Goal: Task Accomplishment & Management: Use online tool/utility

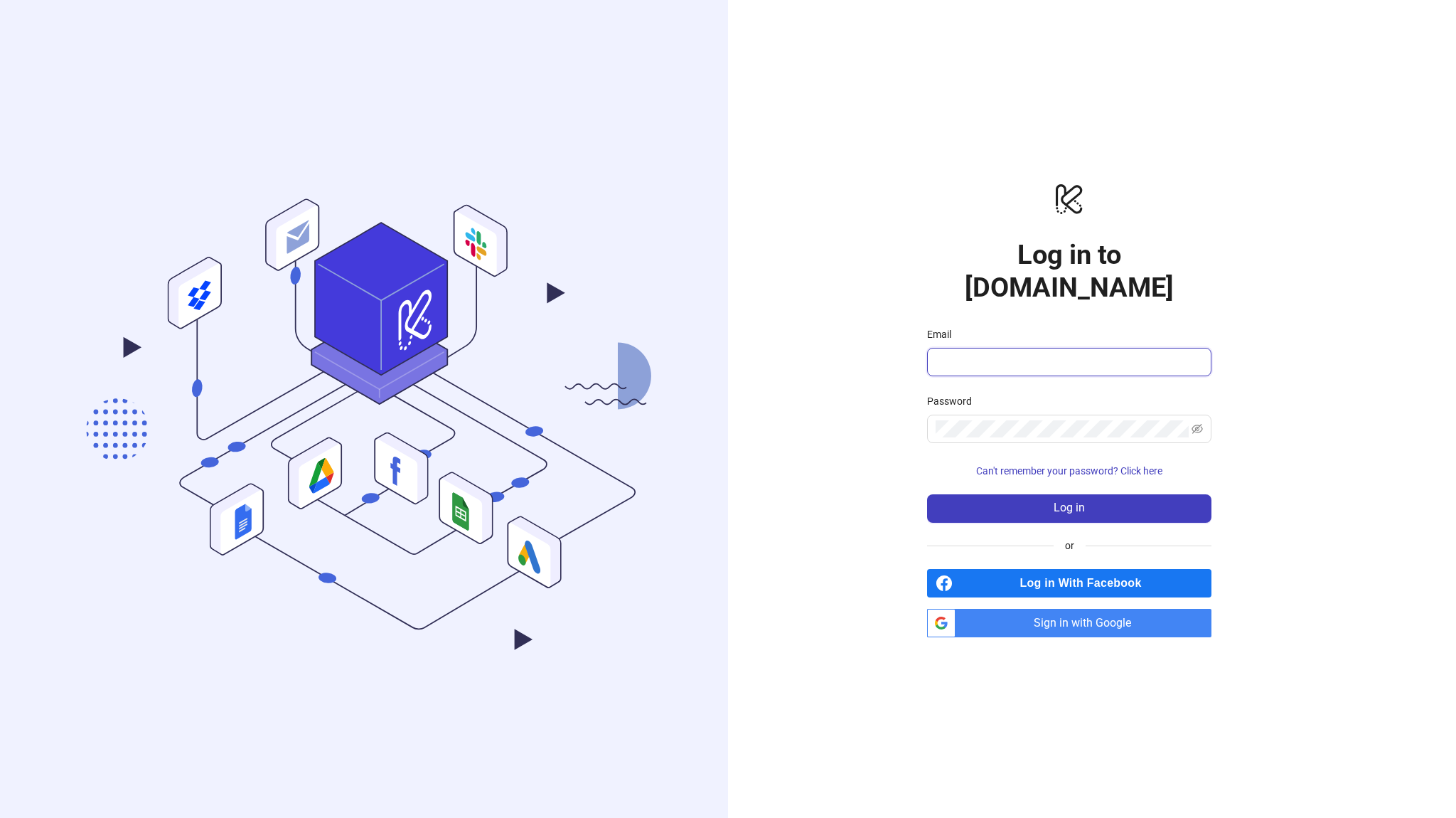
type input "**********"
drag, startPoint x: 0, startPoint y: 0, endPoint x: 1003, endPoint y: 601, distance: 1169.3
click at [1003, 609] on span "Sign in with Google" at bounding box center [1086, 623] width 250 height 29
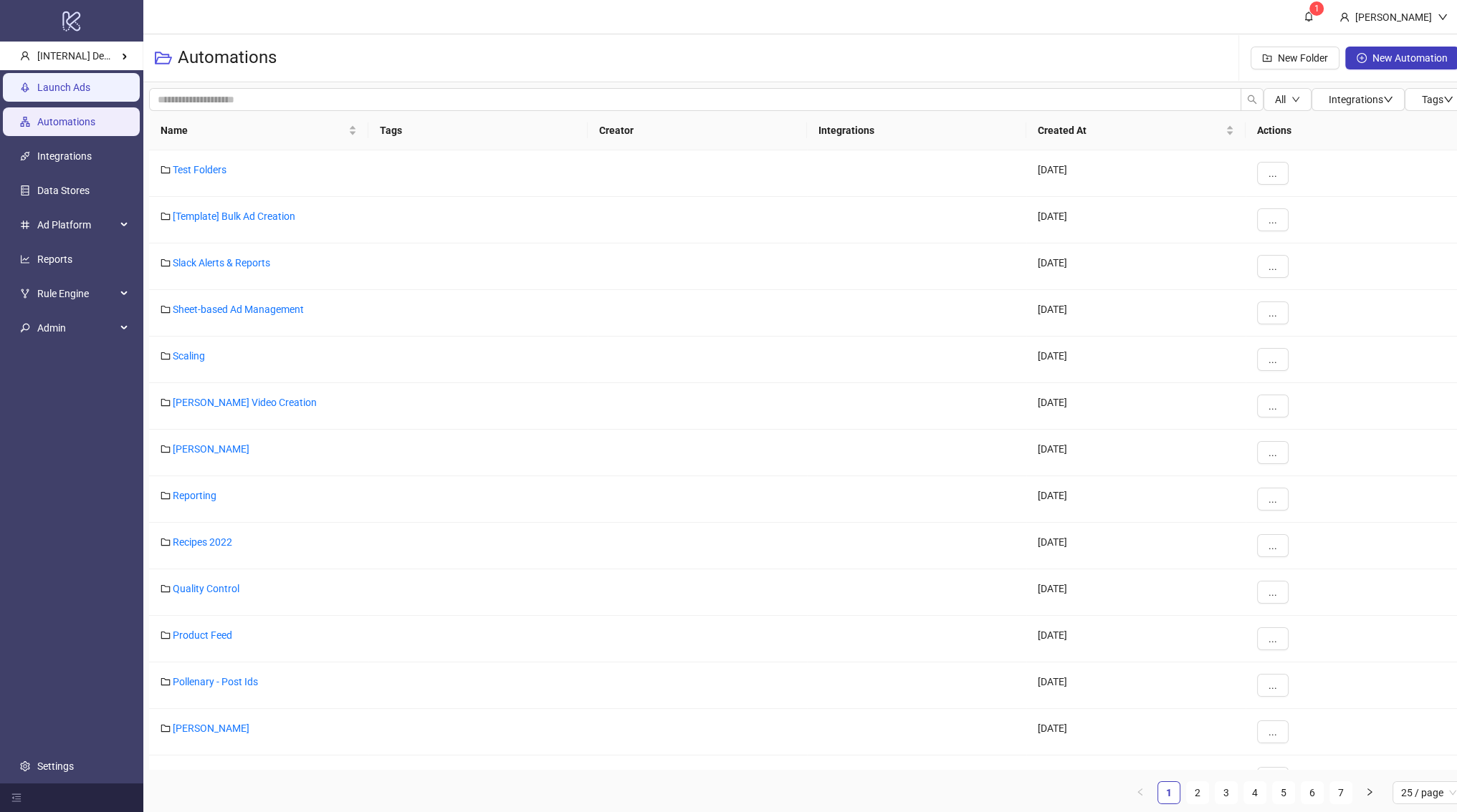
click at [90, 93] on link "Launch Ads" at bounding box center [63, 87] width 53 height 11
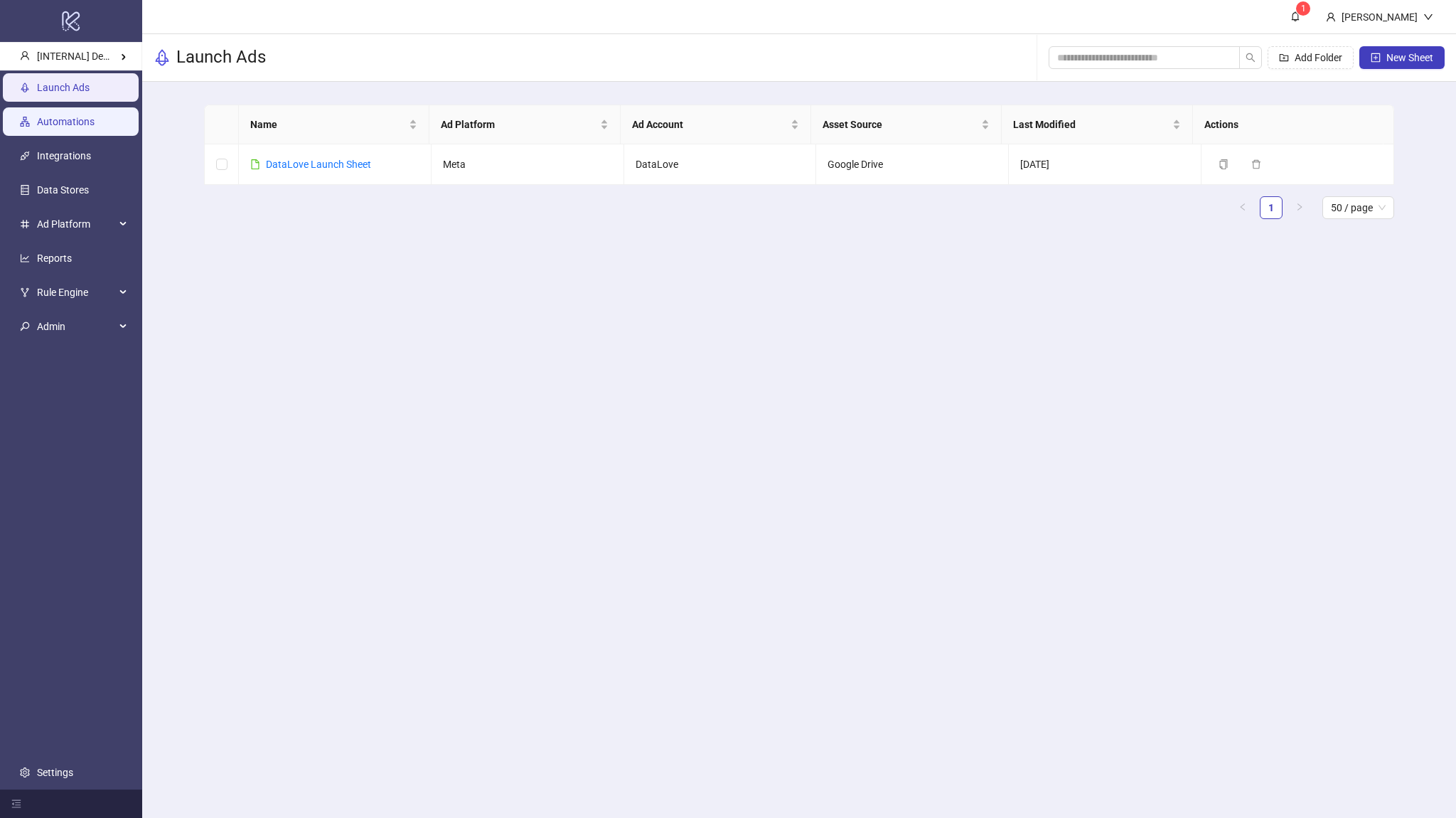
click at [80, 135] on ul "Launch Ads Automations Integrations Data Stores Ad Platform Reports Rule Engine…" at bounding box center [71, 430] width 142 height 719
click at [83, 127] on link "Automations" at bounding box center [66, 121] width 58 height 11
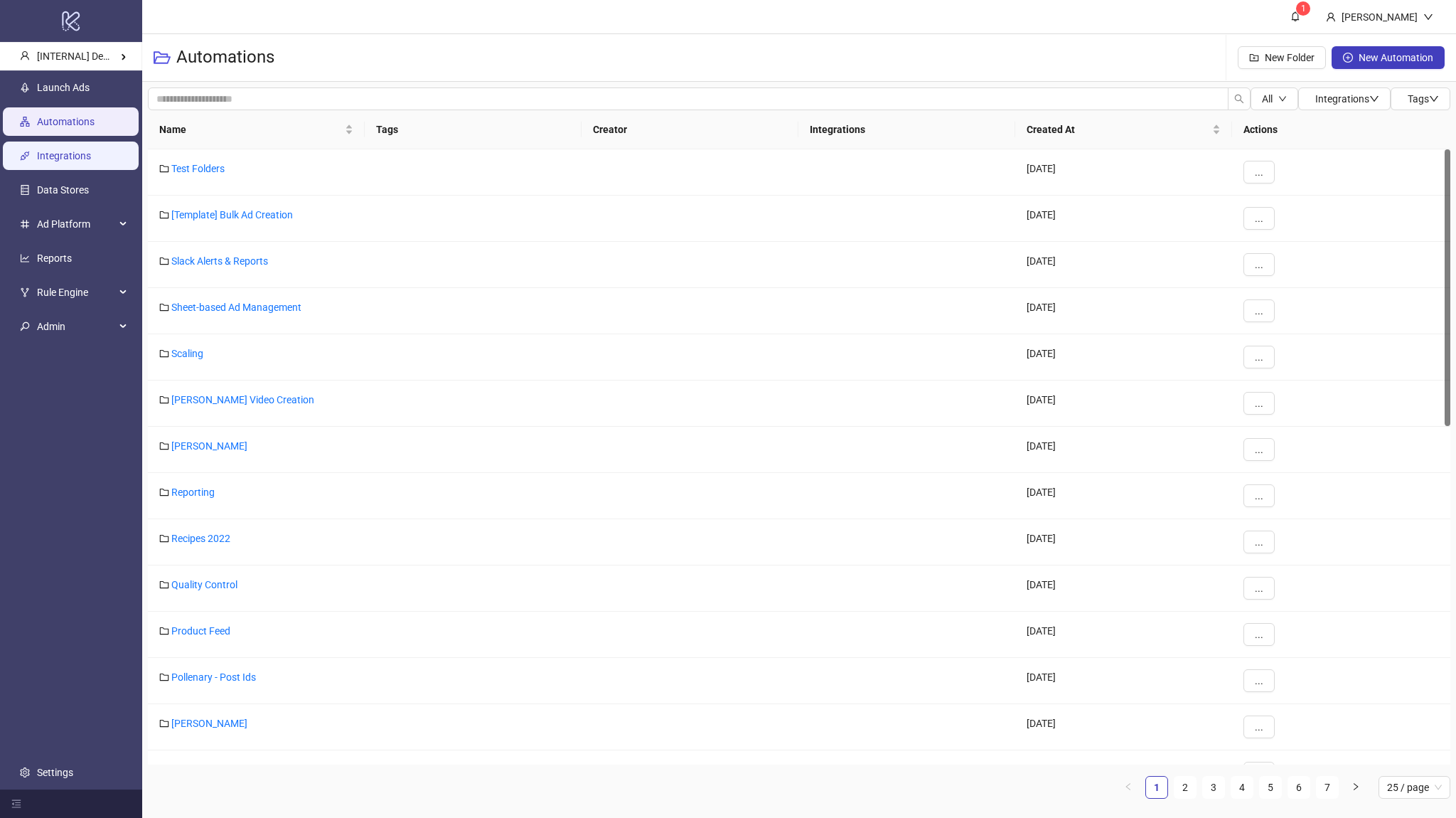
click at [75, 151] on link "Integrations" at bounding box center [63, 155] width 54 height 11
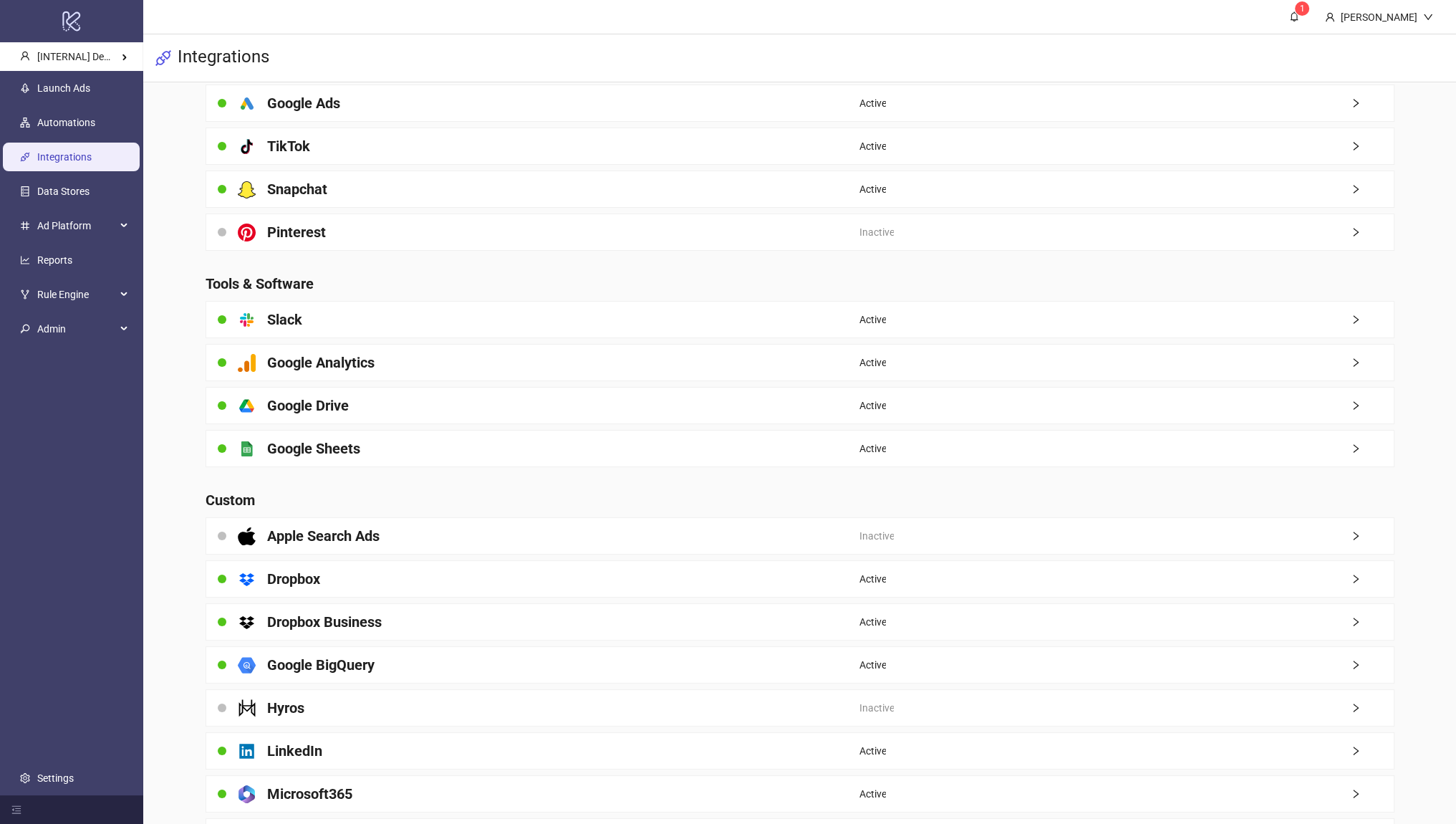
scroll to position [303, 0]
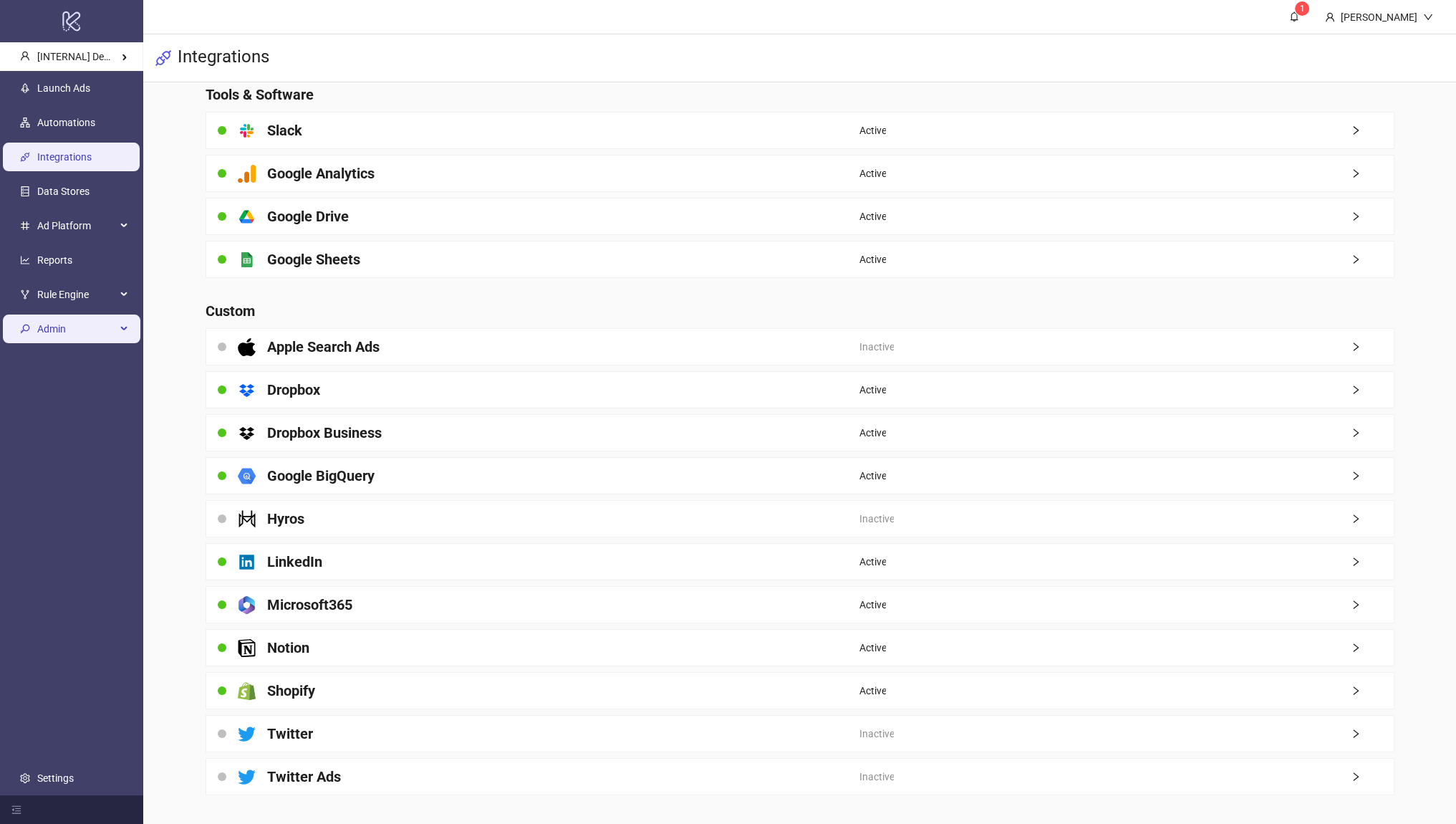
click at [85, 327] on span "Admin" at bounding box center [77, 329] width 79 height 29
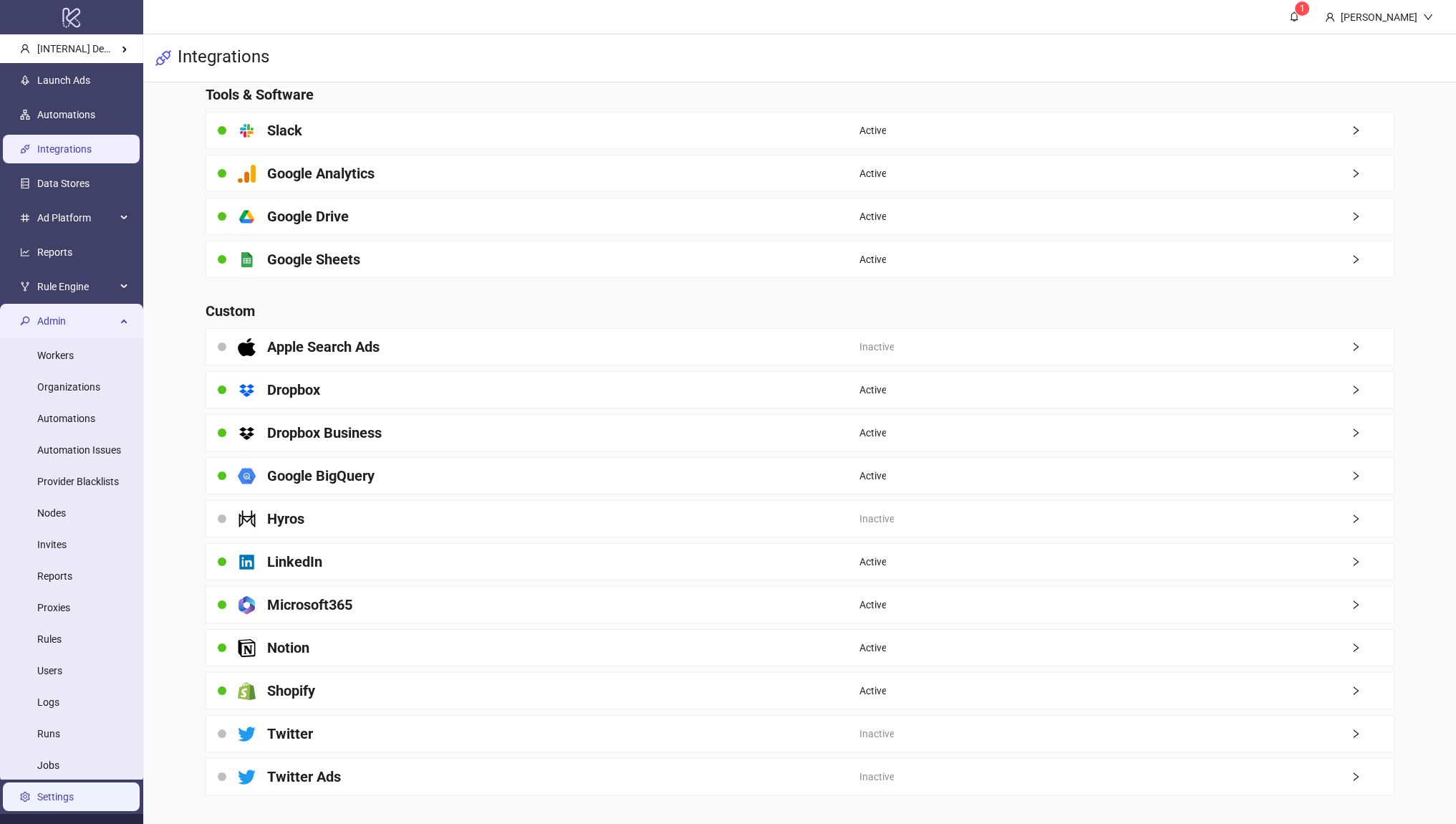
click at [65, 791] on link "Settings" at bounding box center [55, 796] width 36 height 11
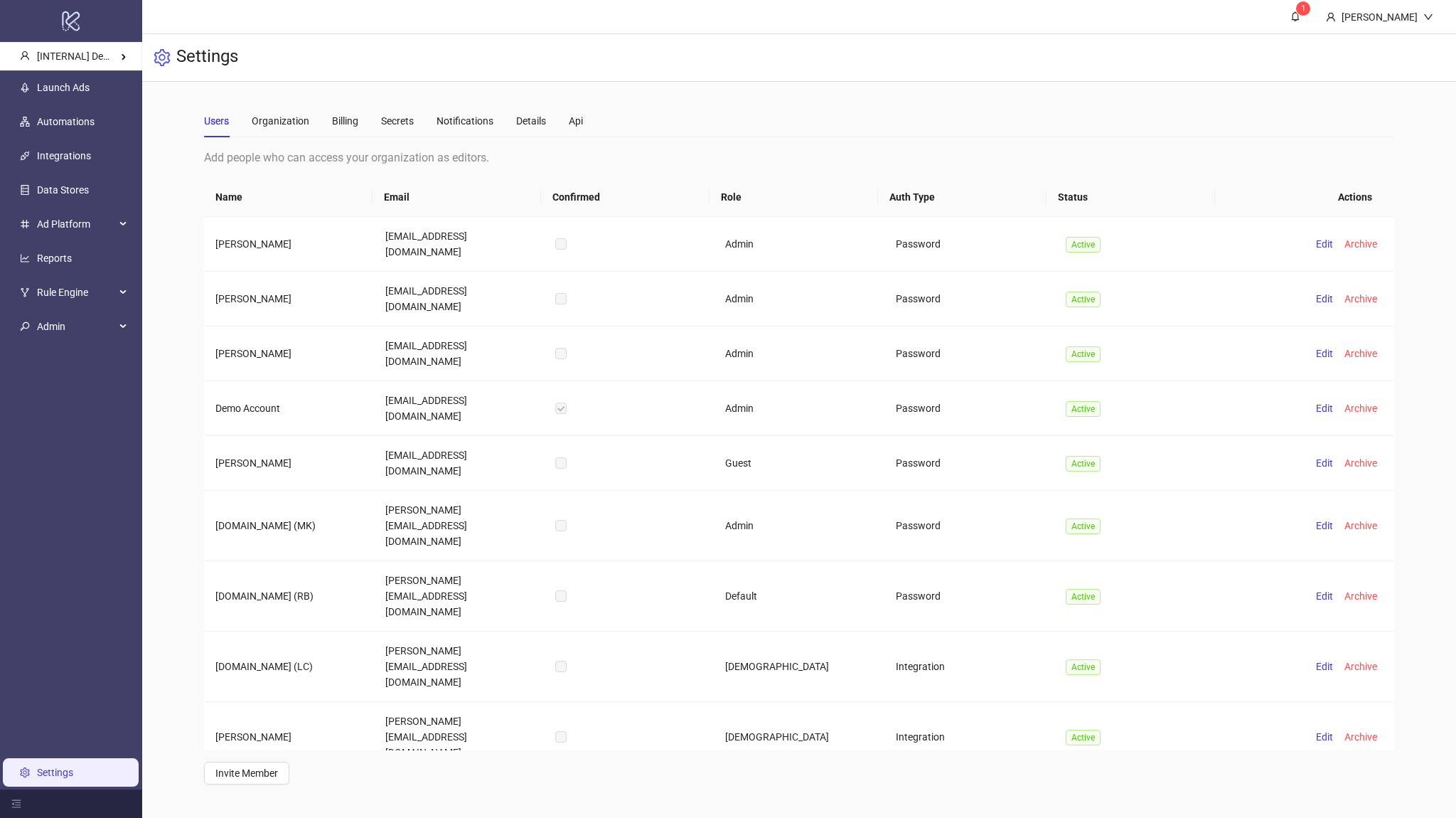
click at [77, 344] on ul "Launch Ads Automations Integrations Data Stores Ad Platform Reports Rule Engine…" at bounding box center [71, 430] width 142 height 719
click at [71, 333] on span "Admin" at bounding box center [76, 326] width 78 height 29
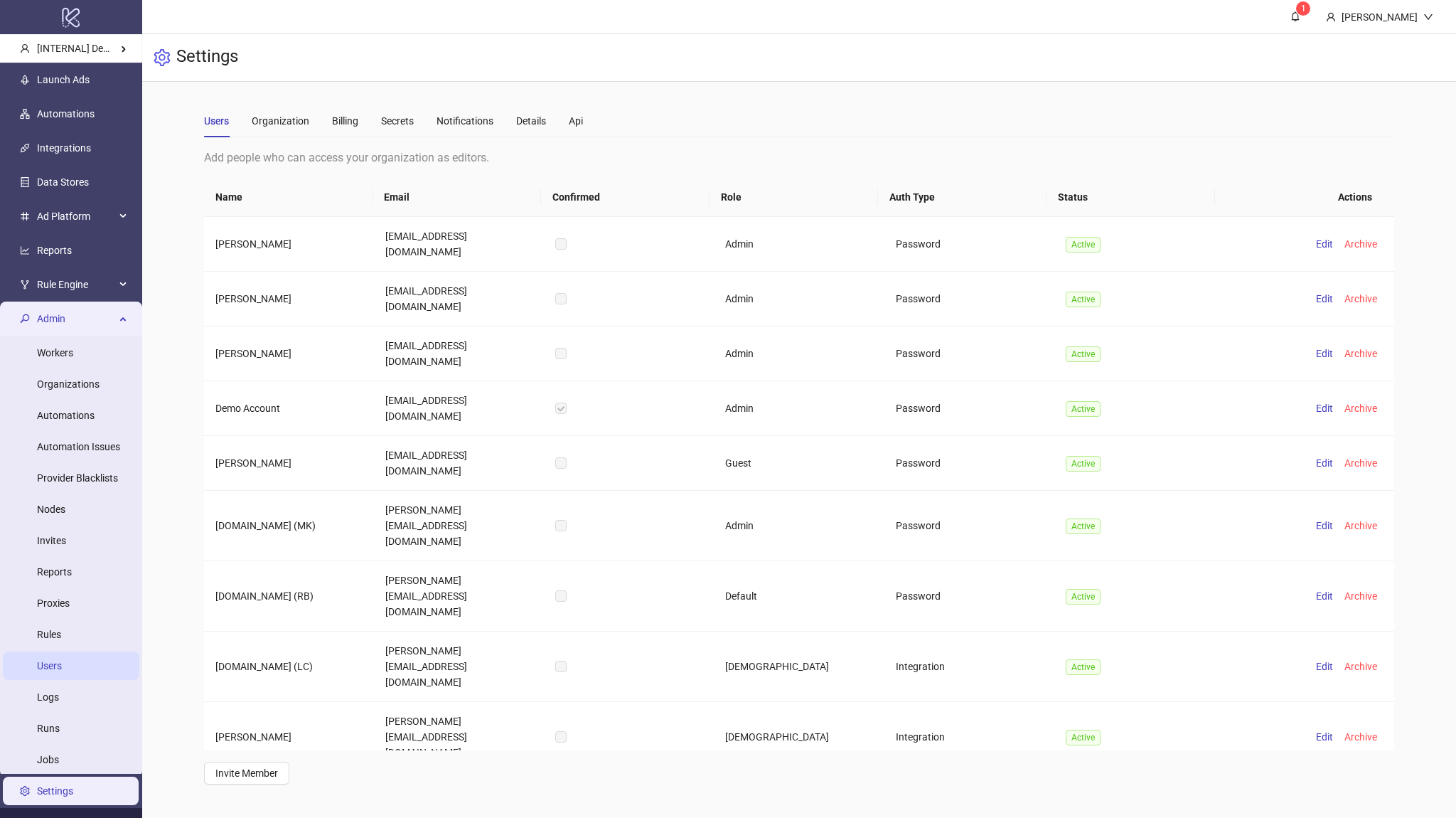
click at [62, 670] on link "Users" at bounding box center [49, 665] width 25 height 11
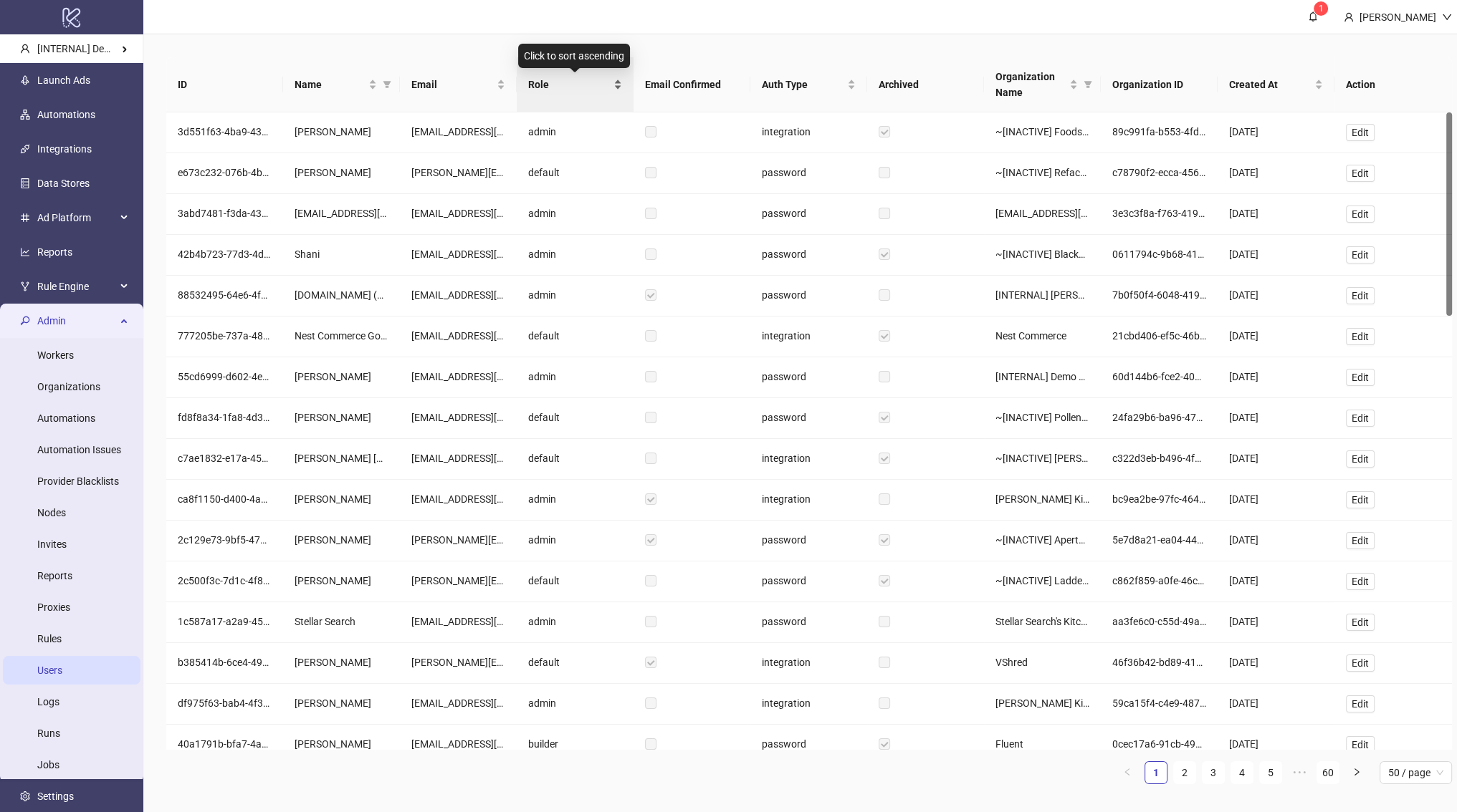
click at [594, 88] on span "Role" at bounding box center [569, 84] width 83 height 16
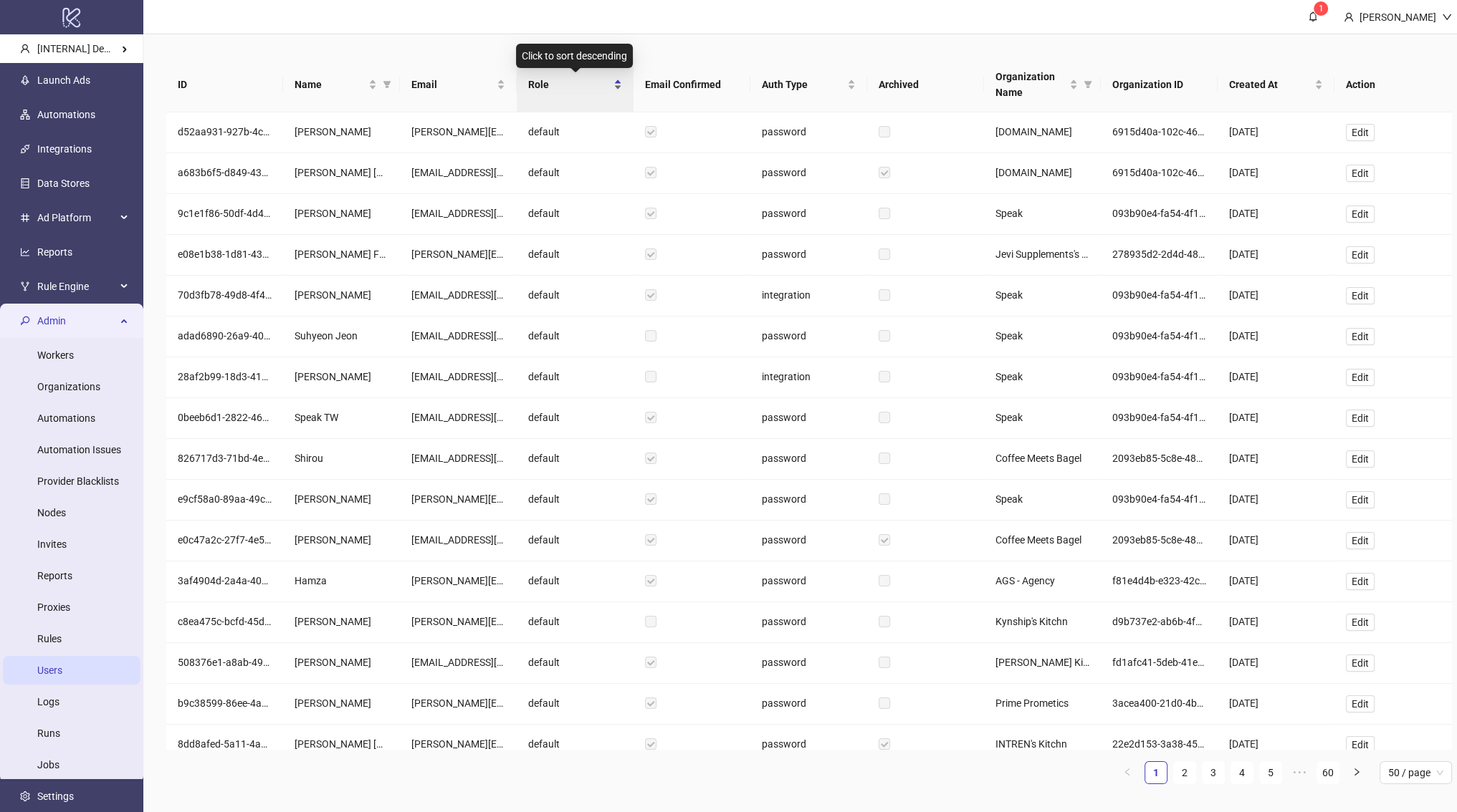
click at [594, 88] on span "Role" at bounding box center [569, 84] width 83 height 16
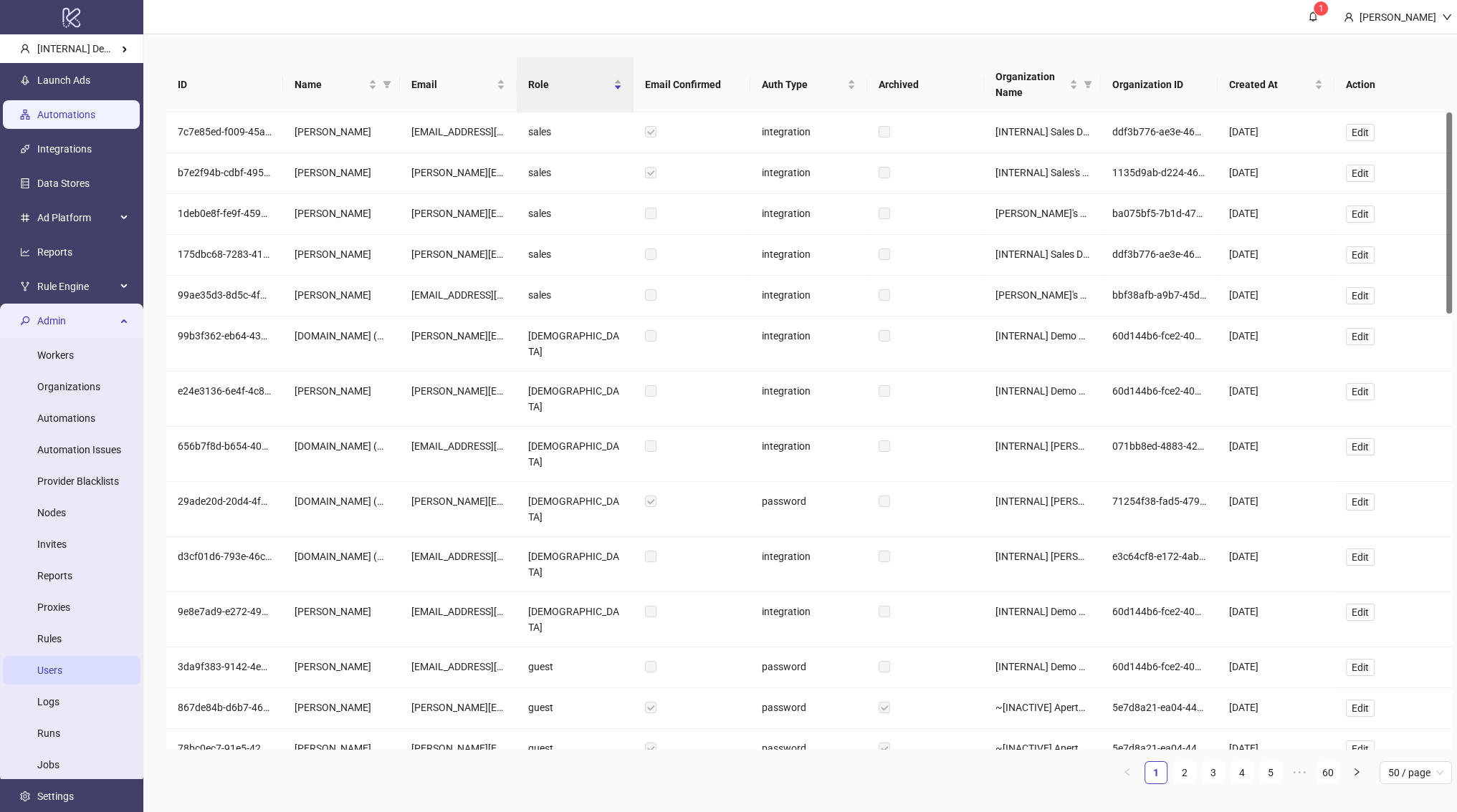
click at [62, 110] on link "Automations" at bounding box center [66, 114] width 58 height 11
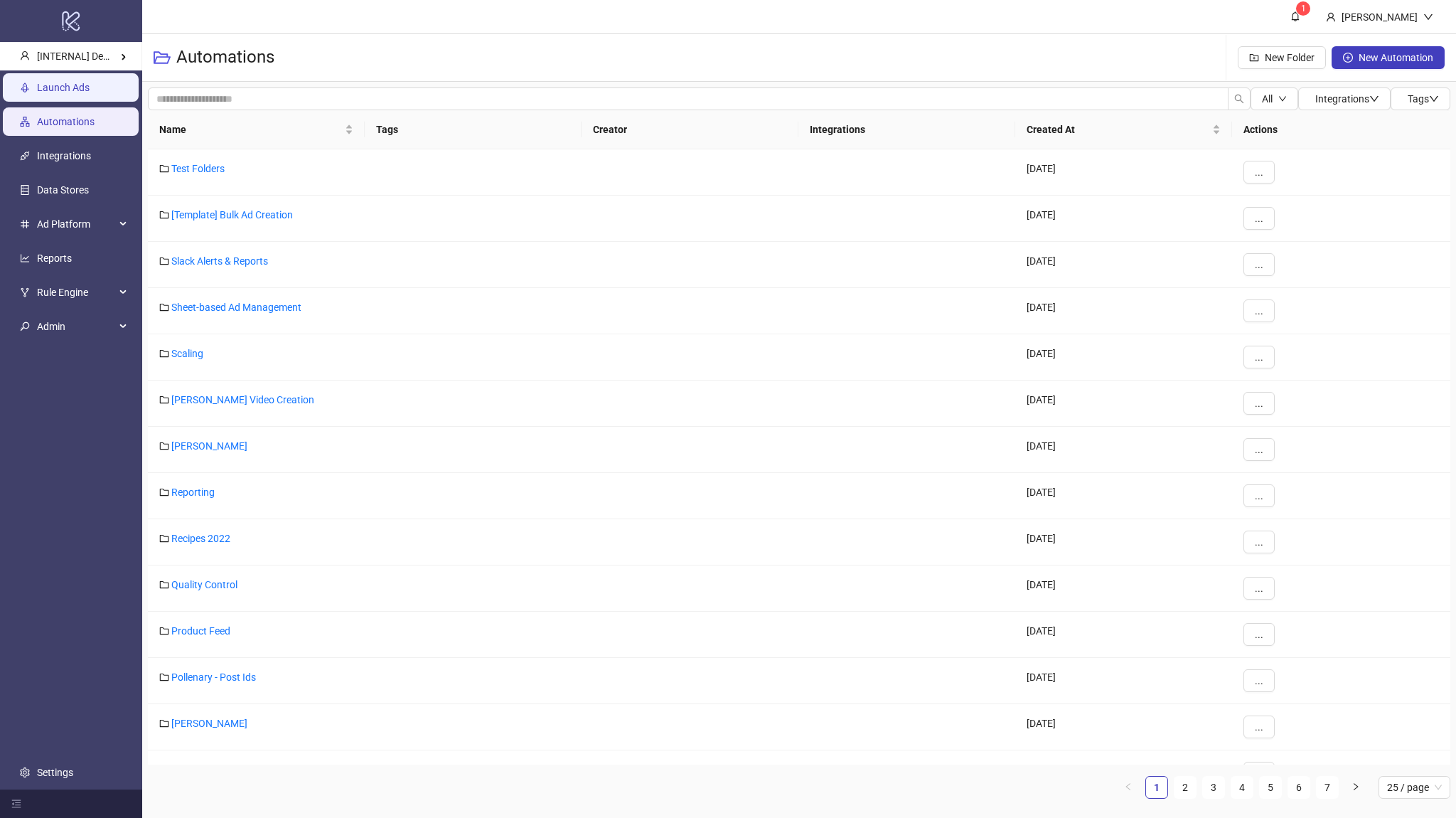
click at [89, 87] on link "Launch Ads" at bounding box center [63, 87] width 52 height 11
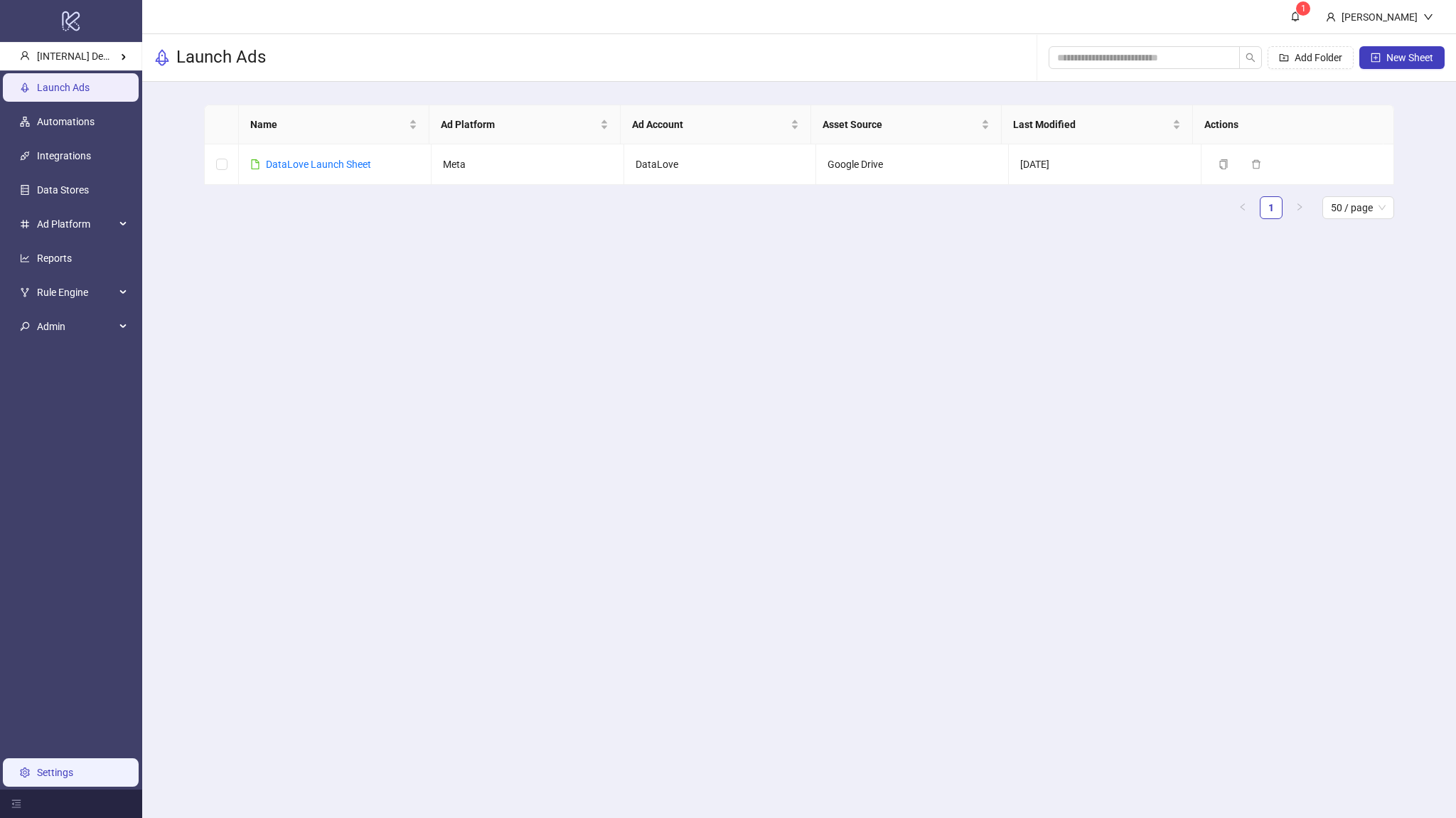
click at [73, 767] on link "Settings" at bounding box center [55, 772] width 36 height 11
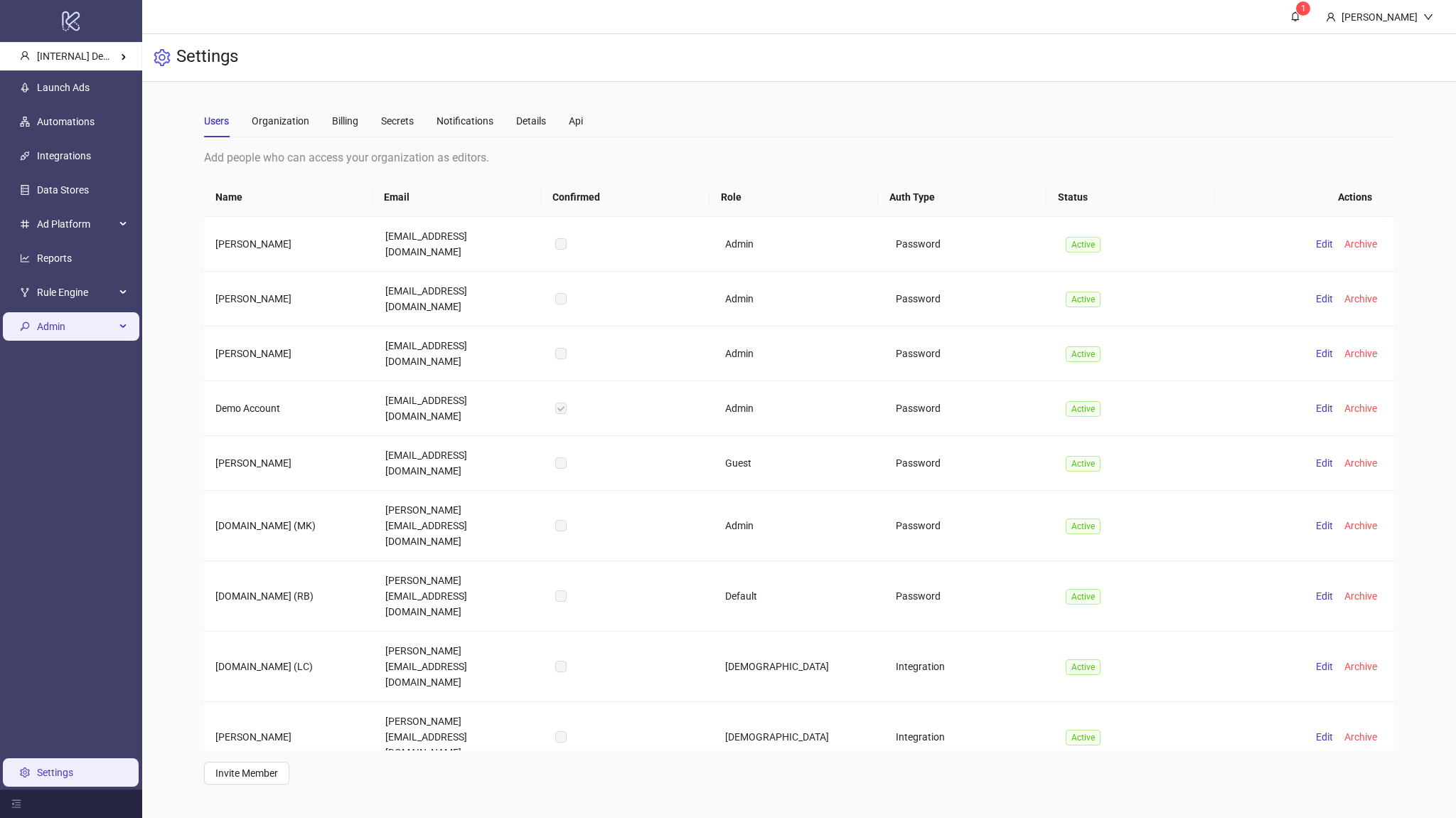
click at [78, 332] on span "Admin" at bounding box center [76, 326] width 78 height 29
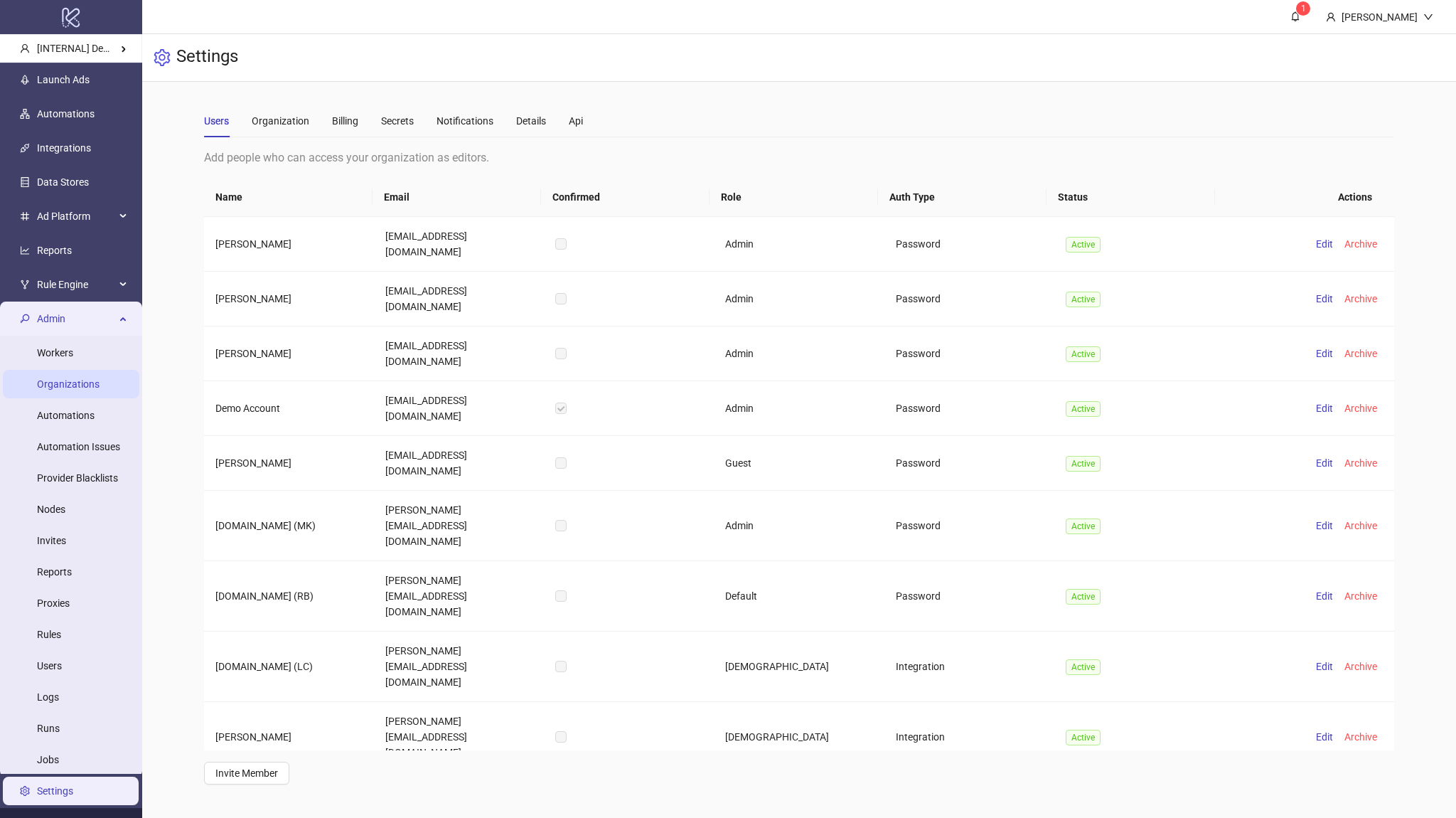
click at [79, 390] on link "Organizations" at bounding box center [68, 384] width 63 height 11
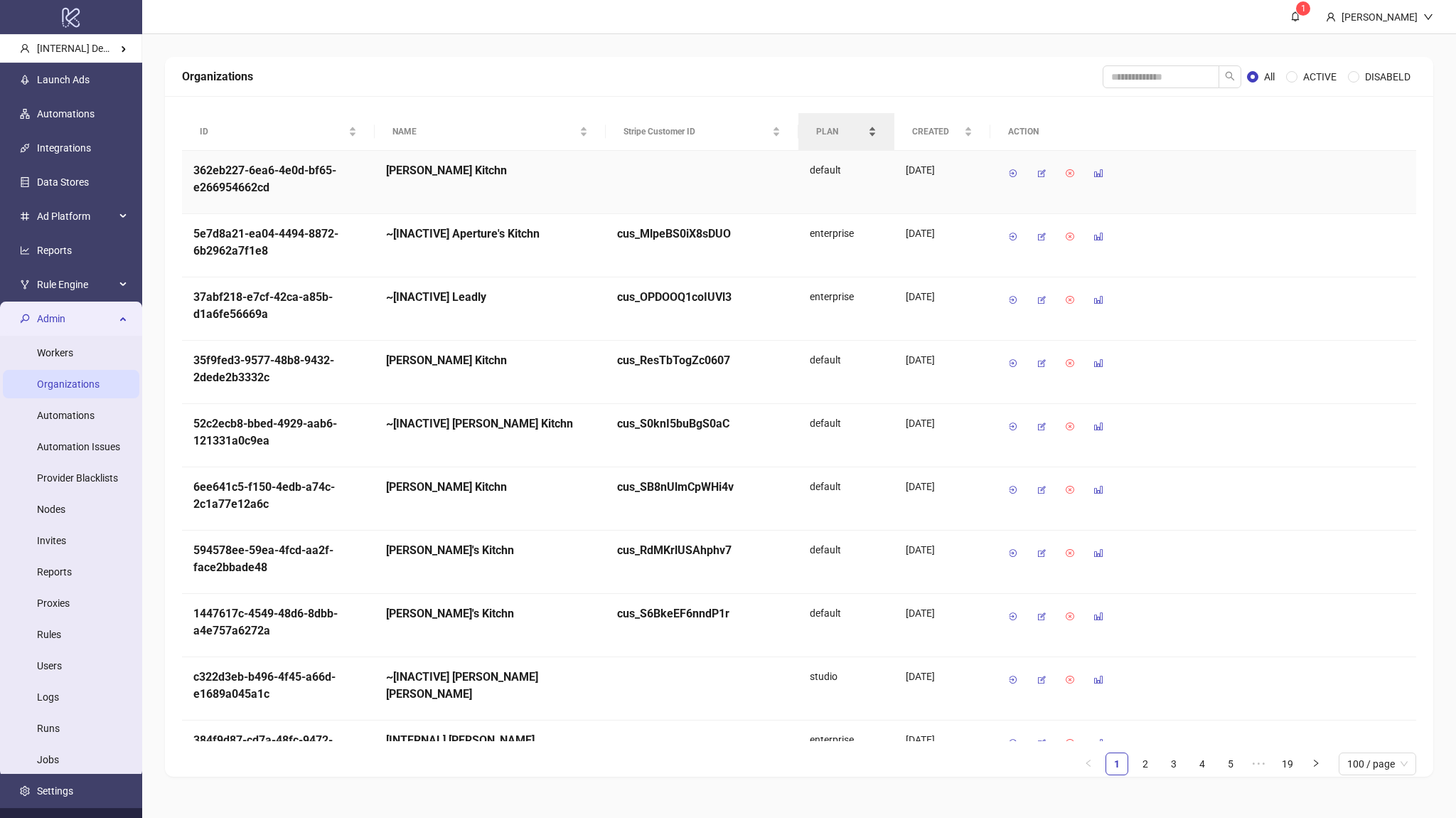
drag, startPoint x: 1035, startPoint y: 176, endPoint x: 802, endPoint y: 139, distance: 235.9
click at [810, 148] on div "ID NAME Stripe Customer ID PLAN CREATED ACTION 362eb227-6ea6-4e0d-bf65-e2669546…" at bounding box center [799, 427] width 1234 height 628
click at [1175, 73] on input "search" at bounding box center [1161, 77] width 117 height 23
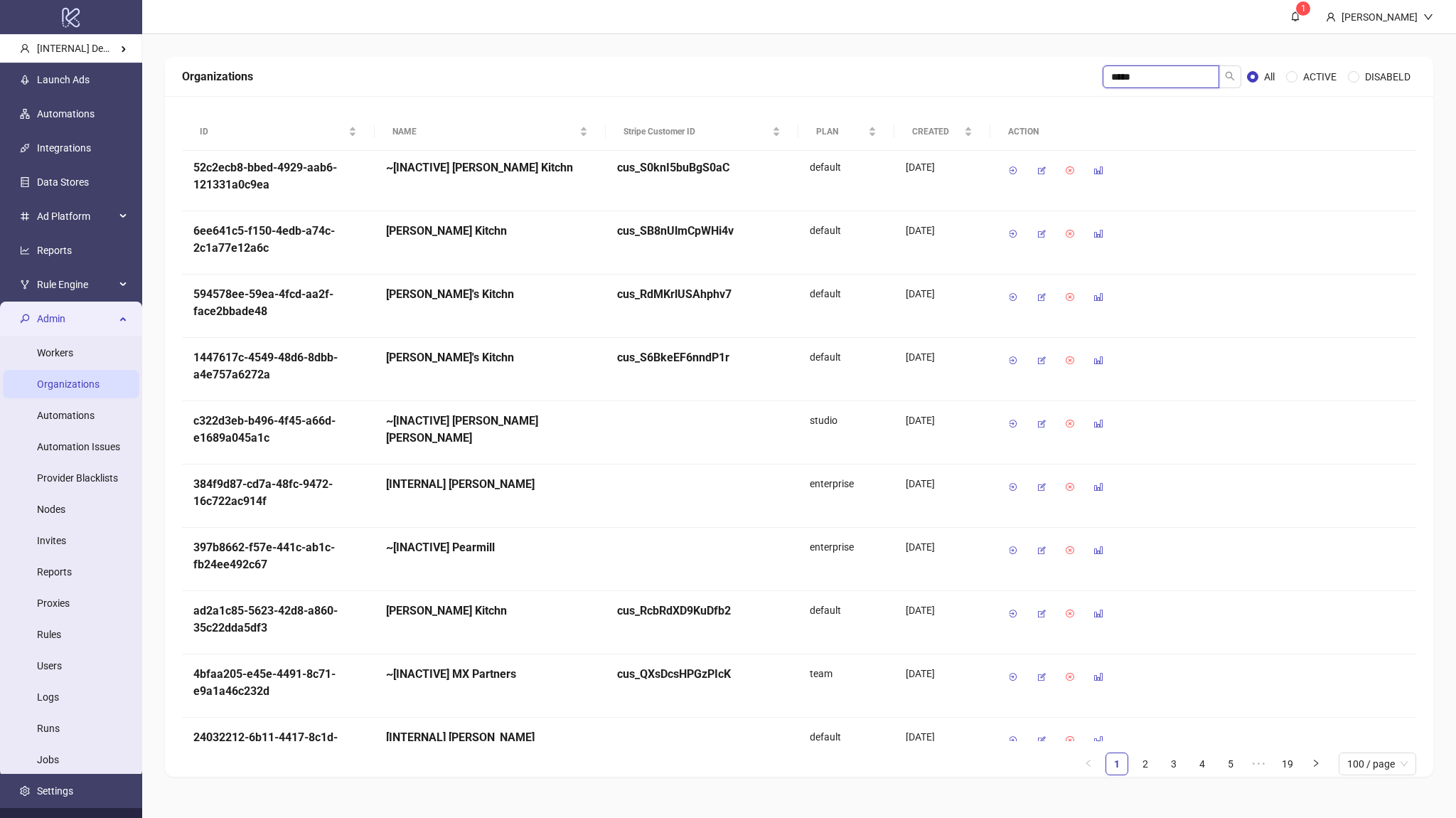
type input "*****"
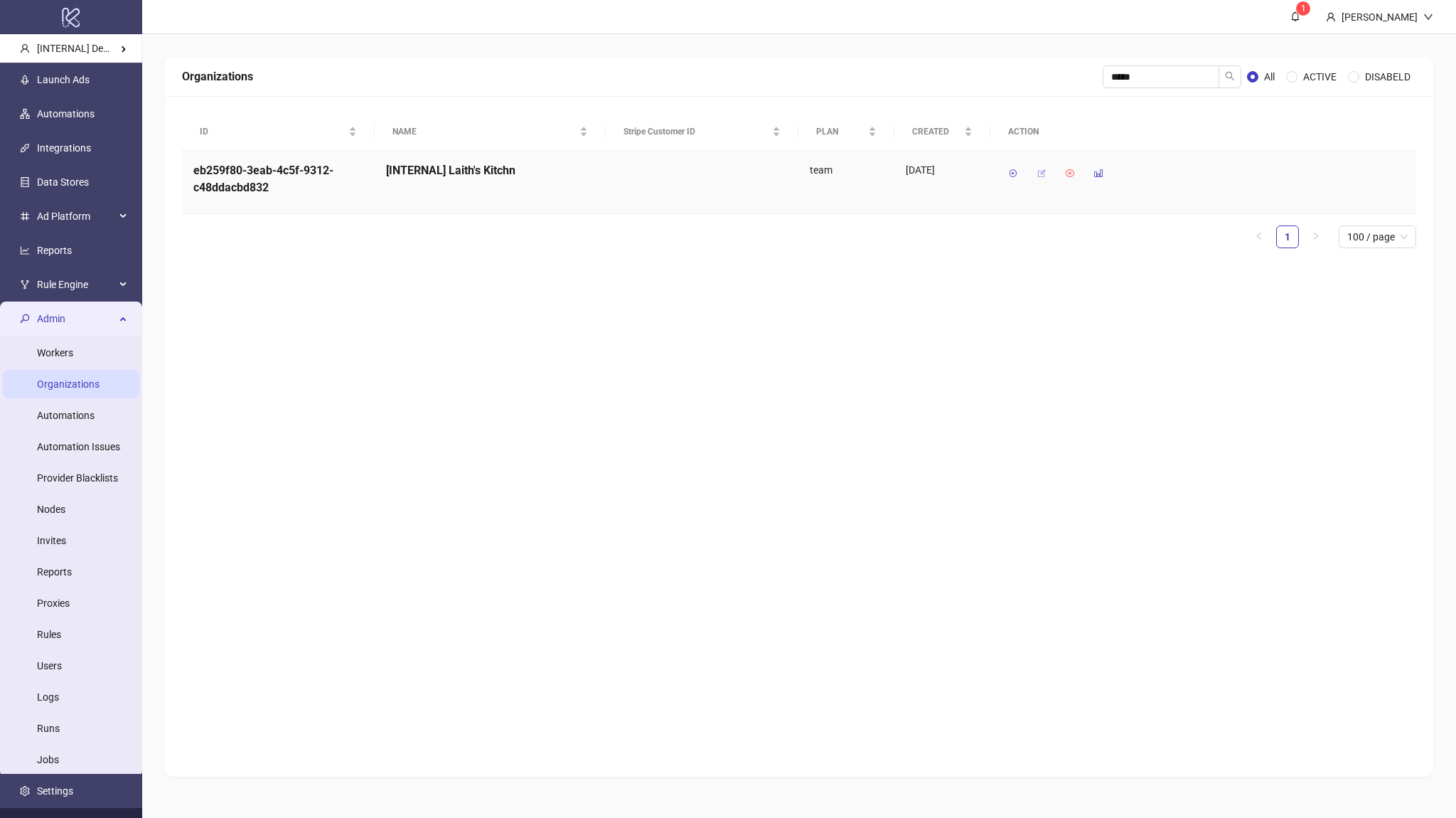
click at [1041, 179] on button "button" at bounding box center [1041, 173] width 23 height 23
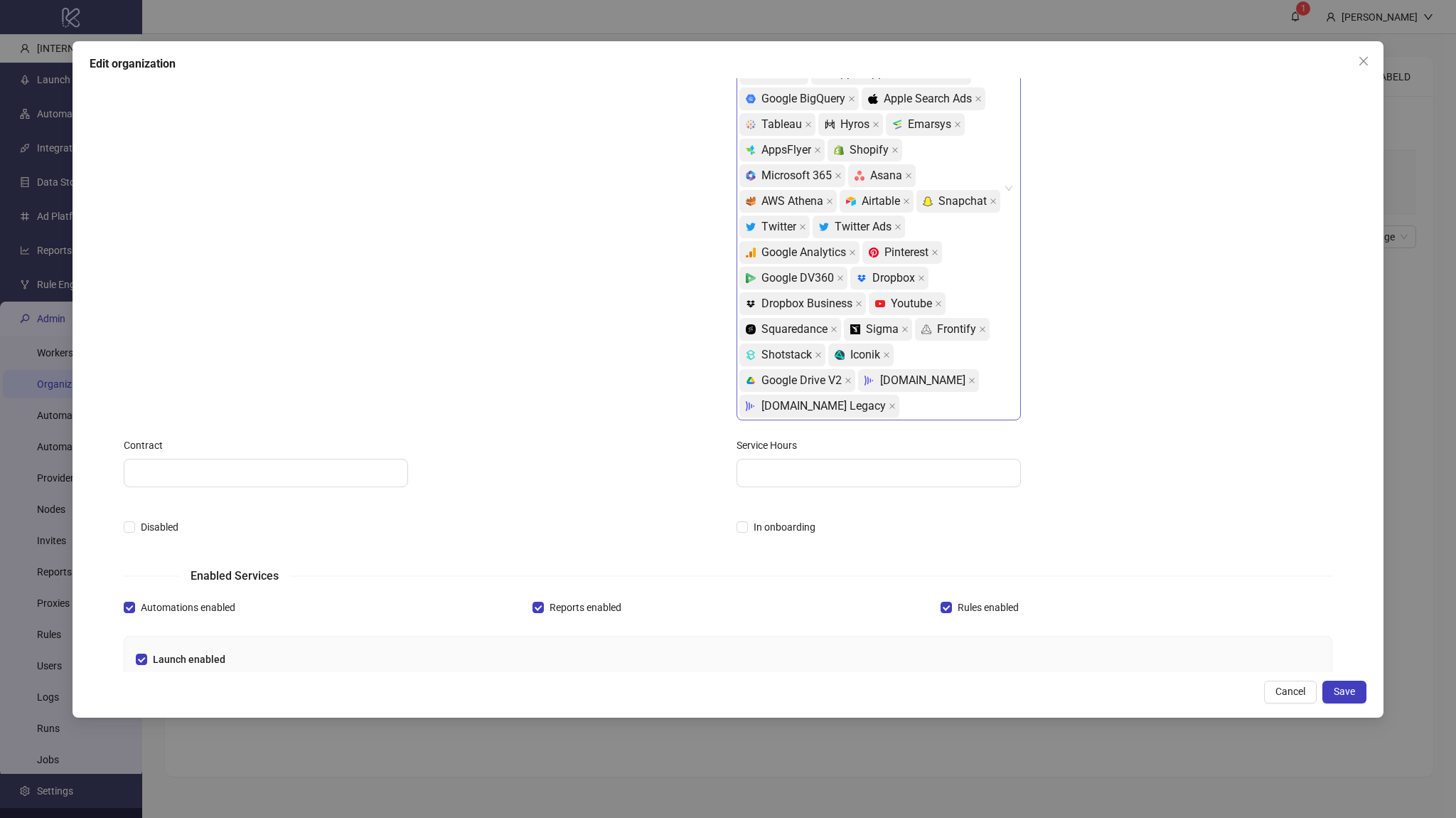
click at [886, 413] on div "Facebook platform/google_sheets Google Sheets platform/slack Slack platform/tik…" at bounding box center [871, 188] width 263 height 461
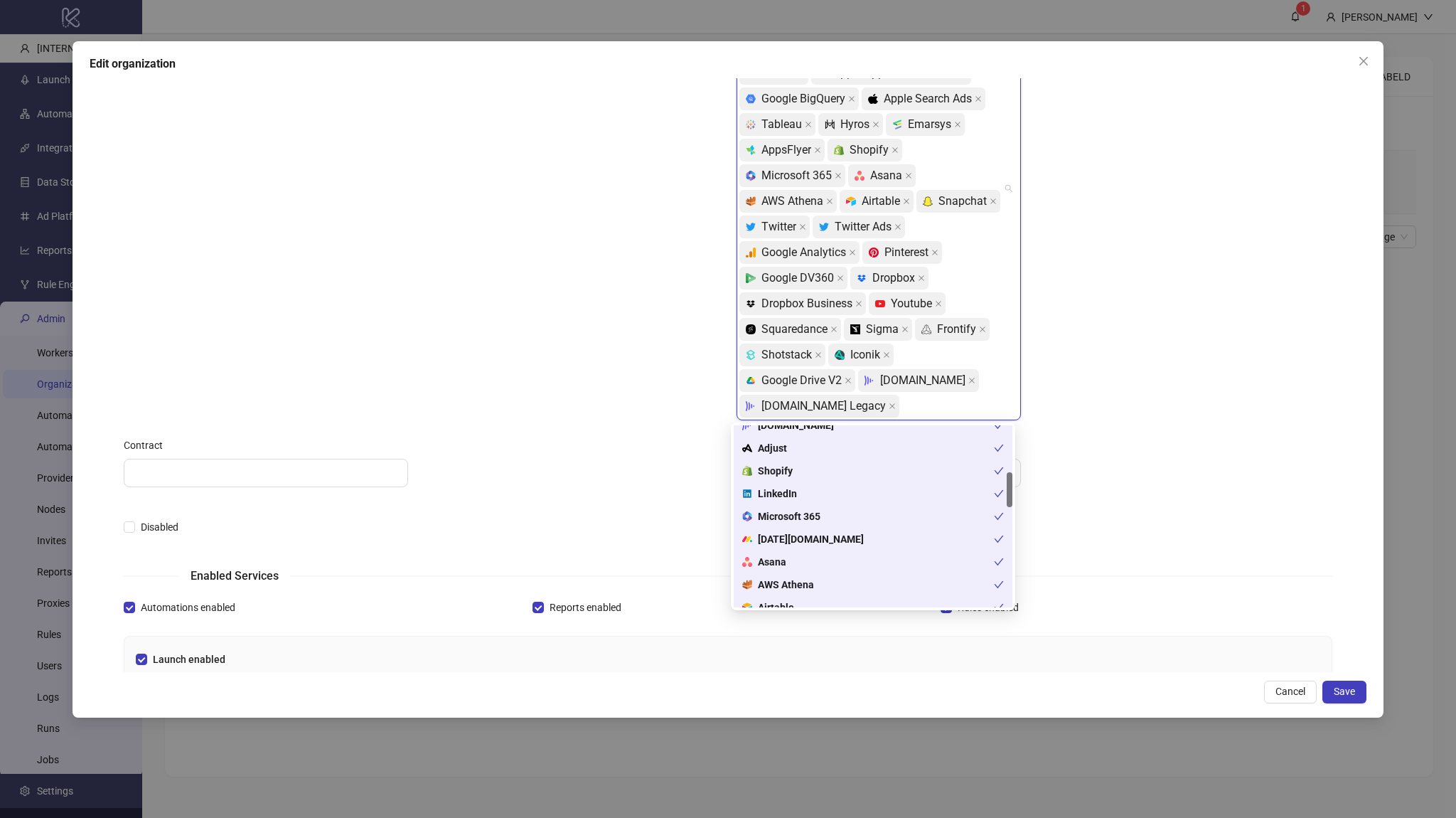
scroll to position [0, 0]
click at [1284, 690] on span "Cancel" at bounding box center [1290, 691] width 30 height 11
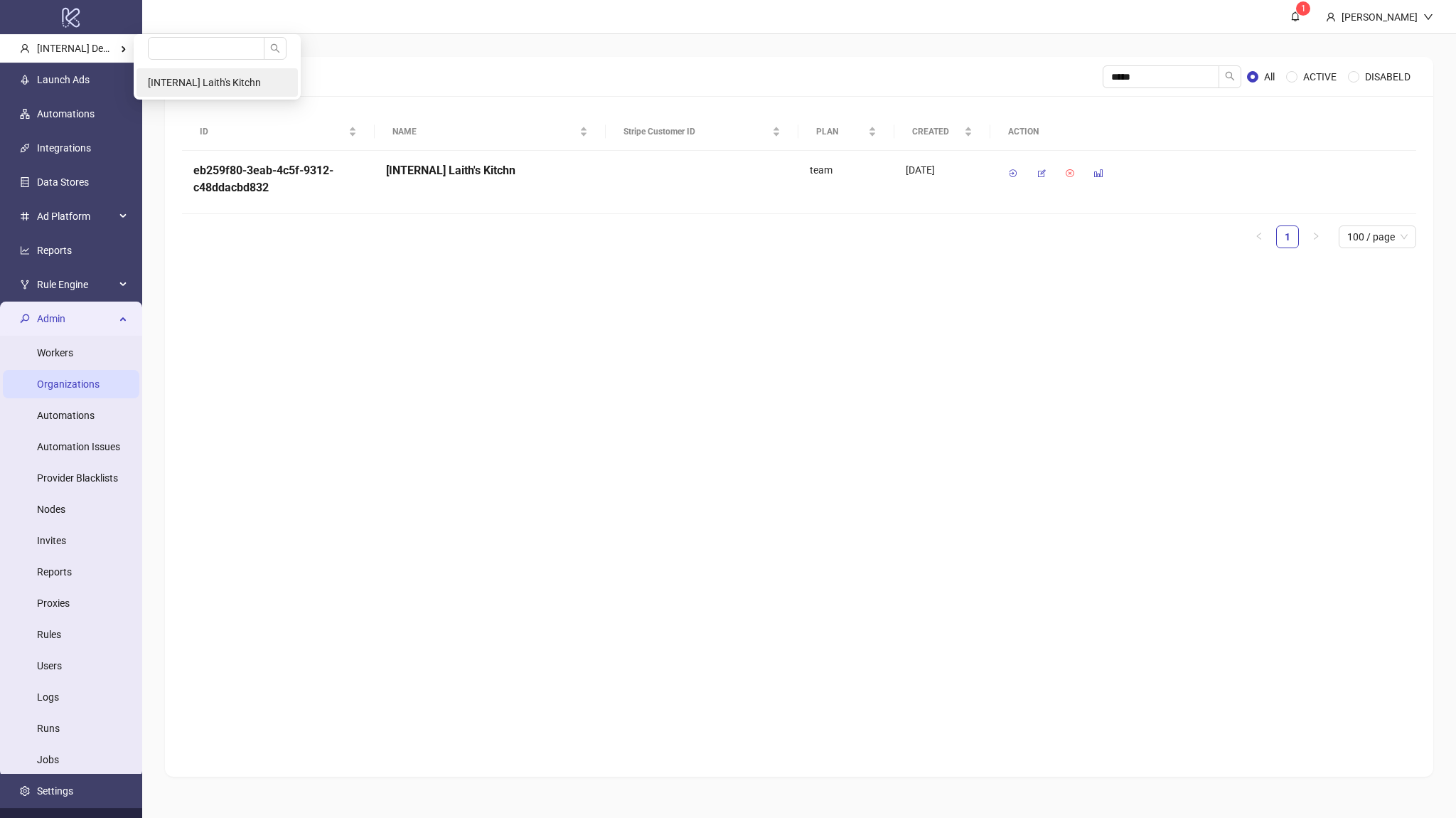
click at [199, 77] on span "[INTERNAL] Laith's Kitchn" at bounding box center [204, 82] width 113 height 11
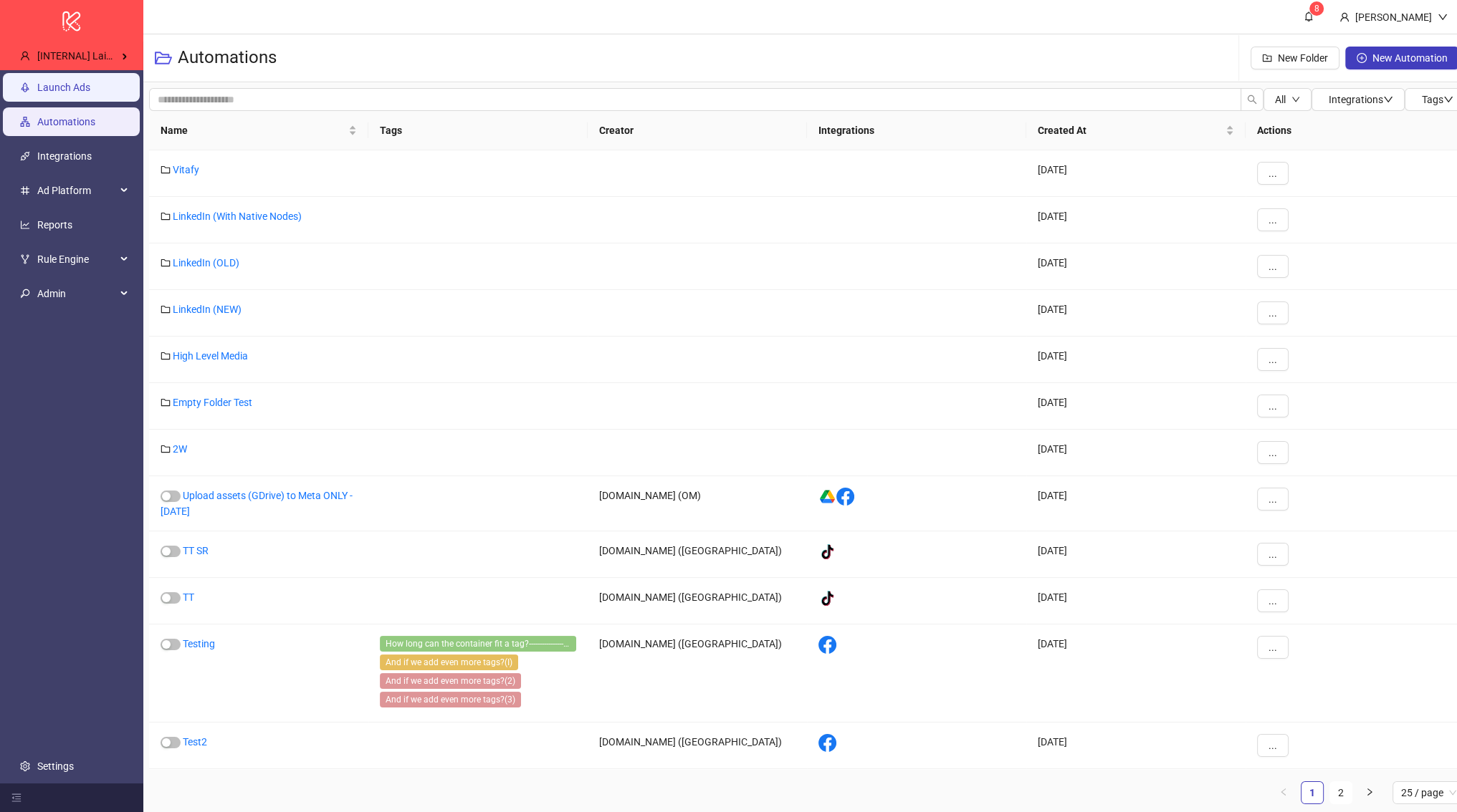
click at [90, 93] on link "Launch Ads" at bounding box center [63, 87] width 53 height 11
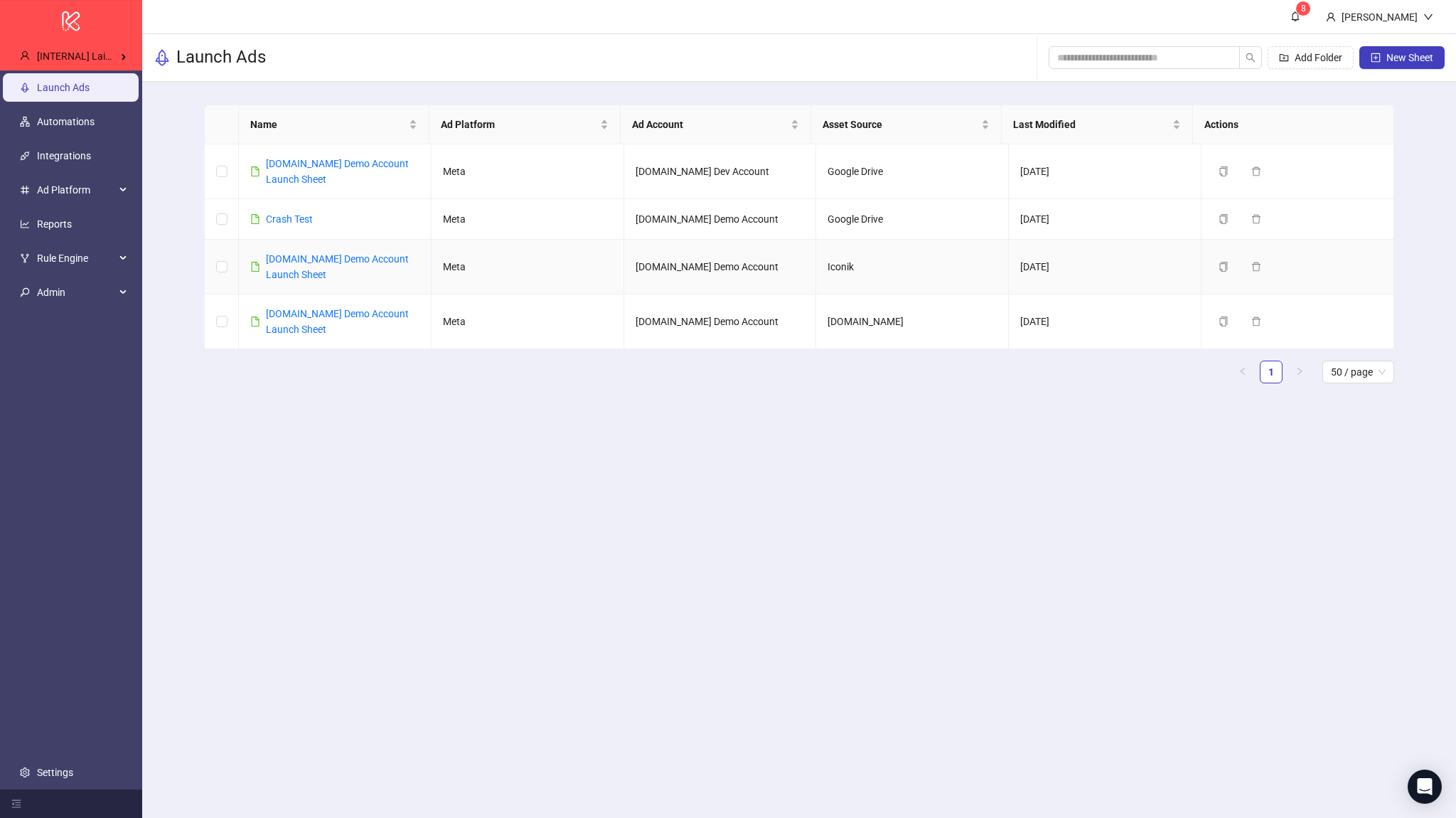
click at [301, 269] on div "[DOMAIN_NAME] Demo Account Launch Sheet" at bounding box center [342, 267] width 153 height 31
click at [296, 258] on link "Kitchn.io Demo Account Launch Sheet" at bounding box center [337, 267] width 143 height 27
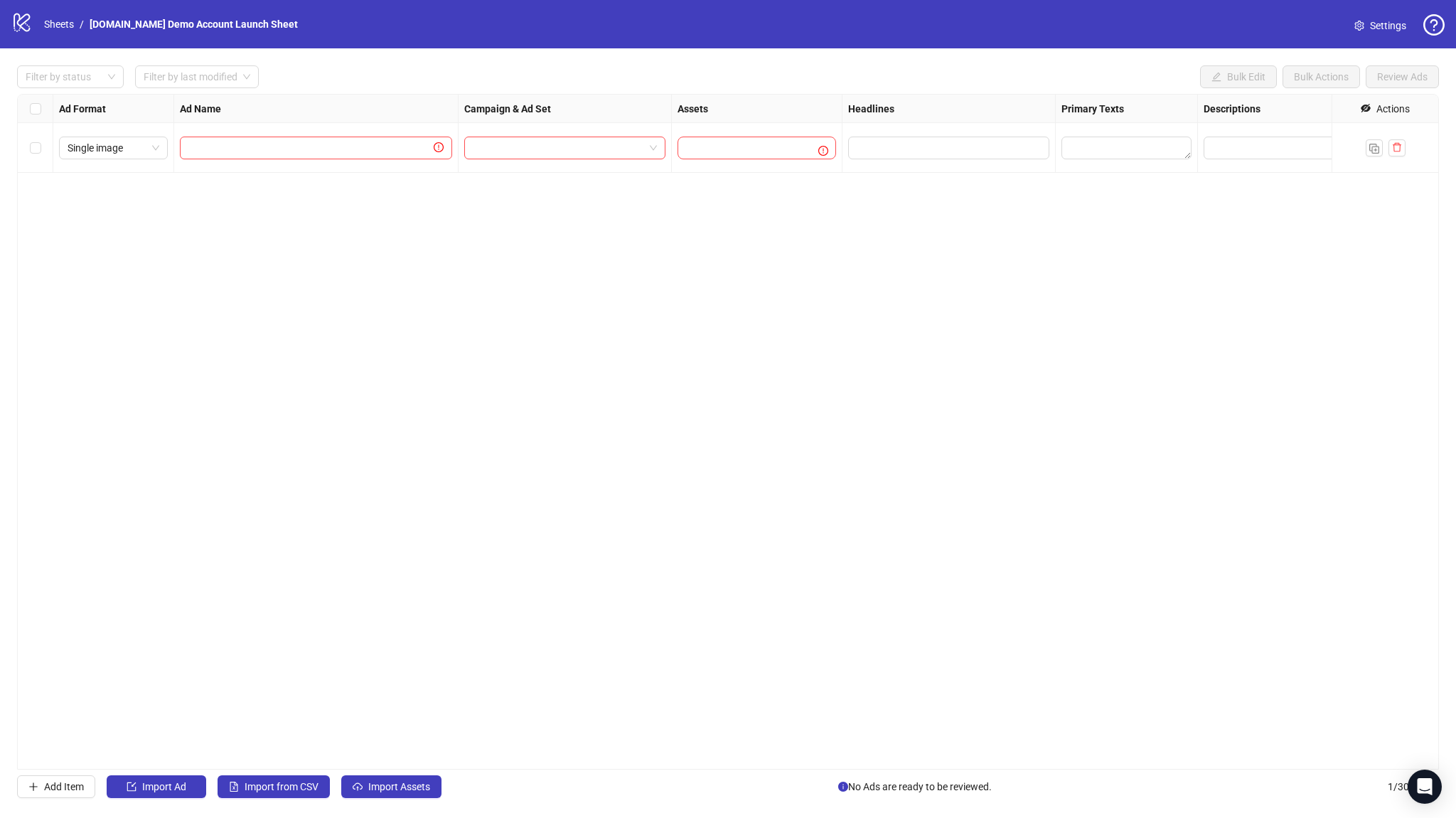
click at [691, 151] on div "To pick up a draggable item, press the space bar. While dragging, use the arrow…" at bounding box center [756, 148] width 159 height 23
click at [699, 151] on div "To pick up a draggable item, press the space bar. While dragging, use the arrow…" at bounding box center [756, 148] width 159 height 23
click at [722, 154] on div "To pick up a draggable item, press the space bar. While dragging, use the arrow…" at bounding box center [756, 148] width 159 height 23
click at [721, 142] on div "To pick up a draggable item, press the space bar. While dragging, use the arrow…" at bounding box center [756, 148] width 159 height 23
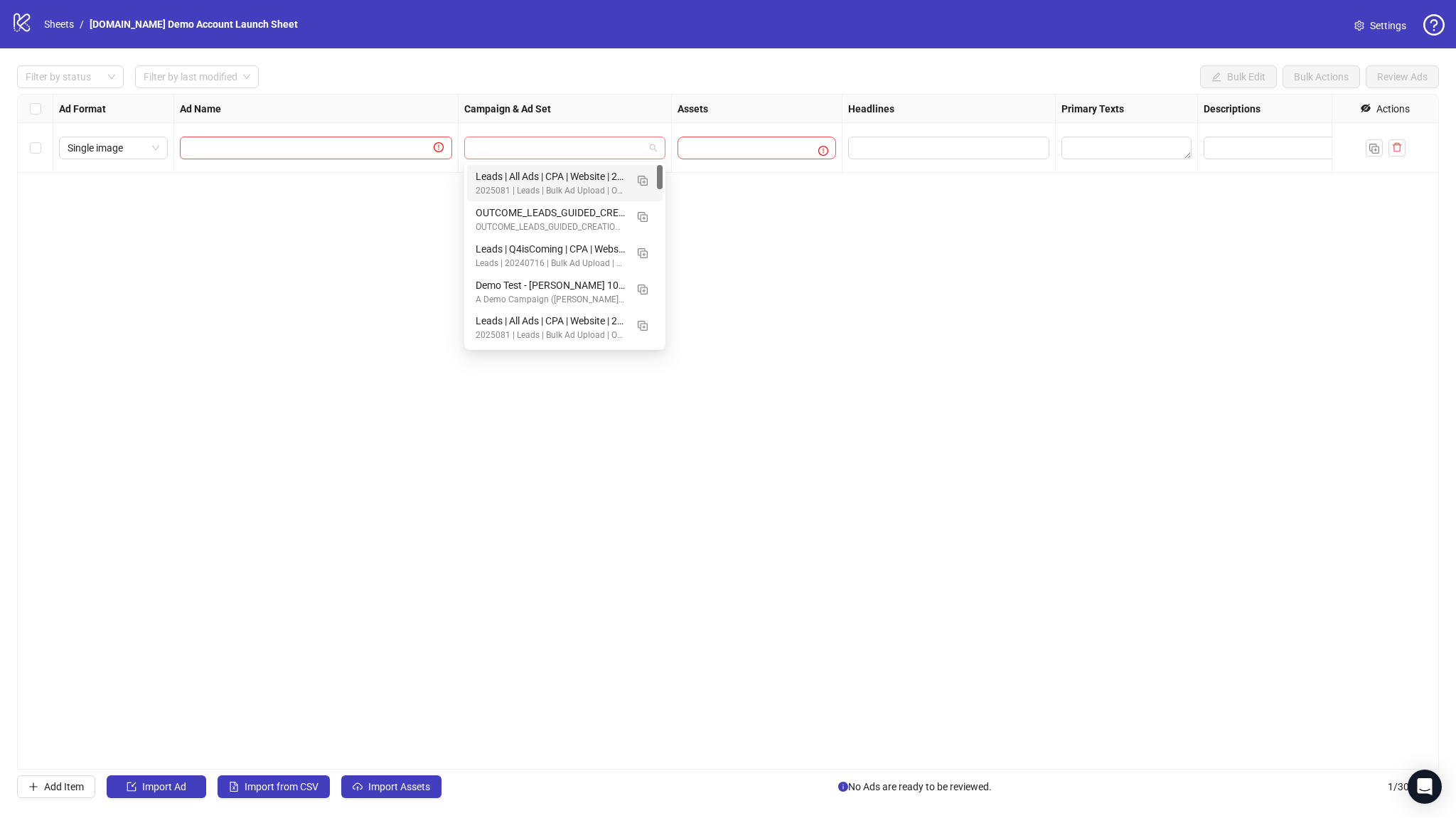
click at [649, 142] on span at bounding box center [565, 148] width 184 height 21
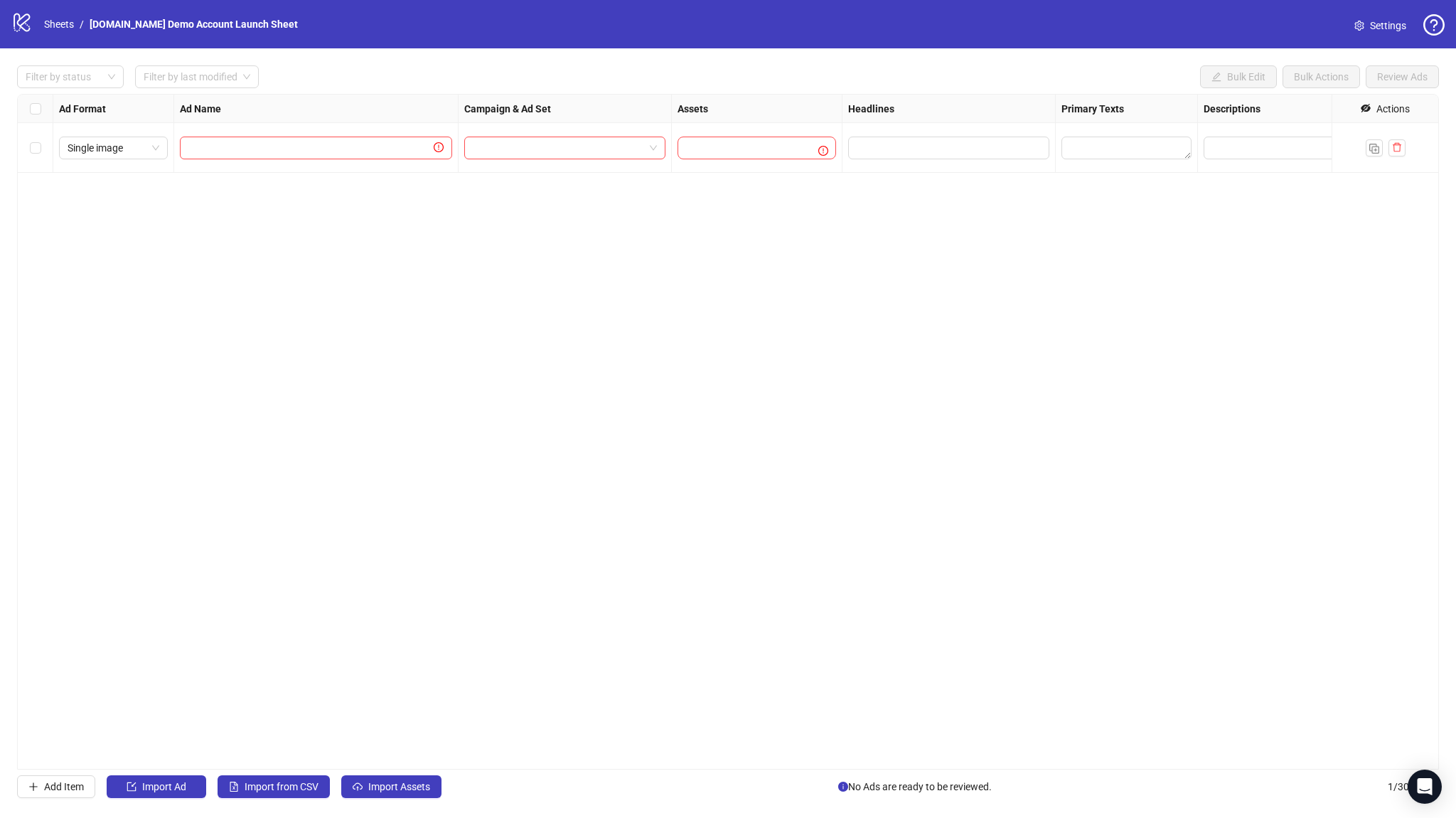
click at [717, 178] on div "Ad Format Ad Name Campaign & Ad Set Assets Headlines Primary Texts Descriptions…" at bounding box center [728, 431] width 1422 height 676
click at [886, 144] on input "Edit values" at bounding box center [948, 148] width 182 height 16
click at [808, 142] on div "To pick up a draggable item, press the space bar. While dragging, use the arrow…" at bounding box center [756, 148] width 159 height 23
click at [796, 118] on div "Assets" at bounding box center [756, 109] width 170 height 29
click at [697, 149] on icon "plus" at bounding box center [697, 148] width 1 height 8
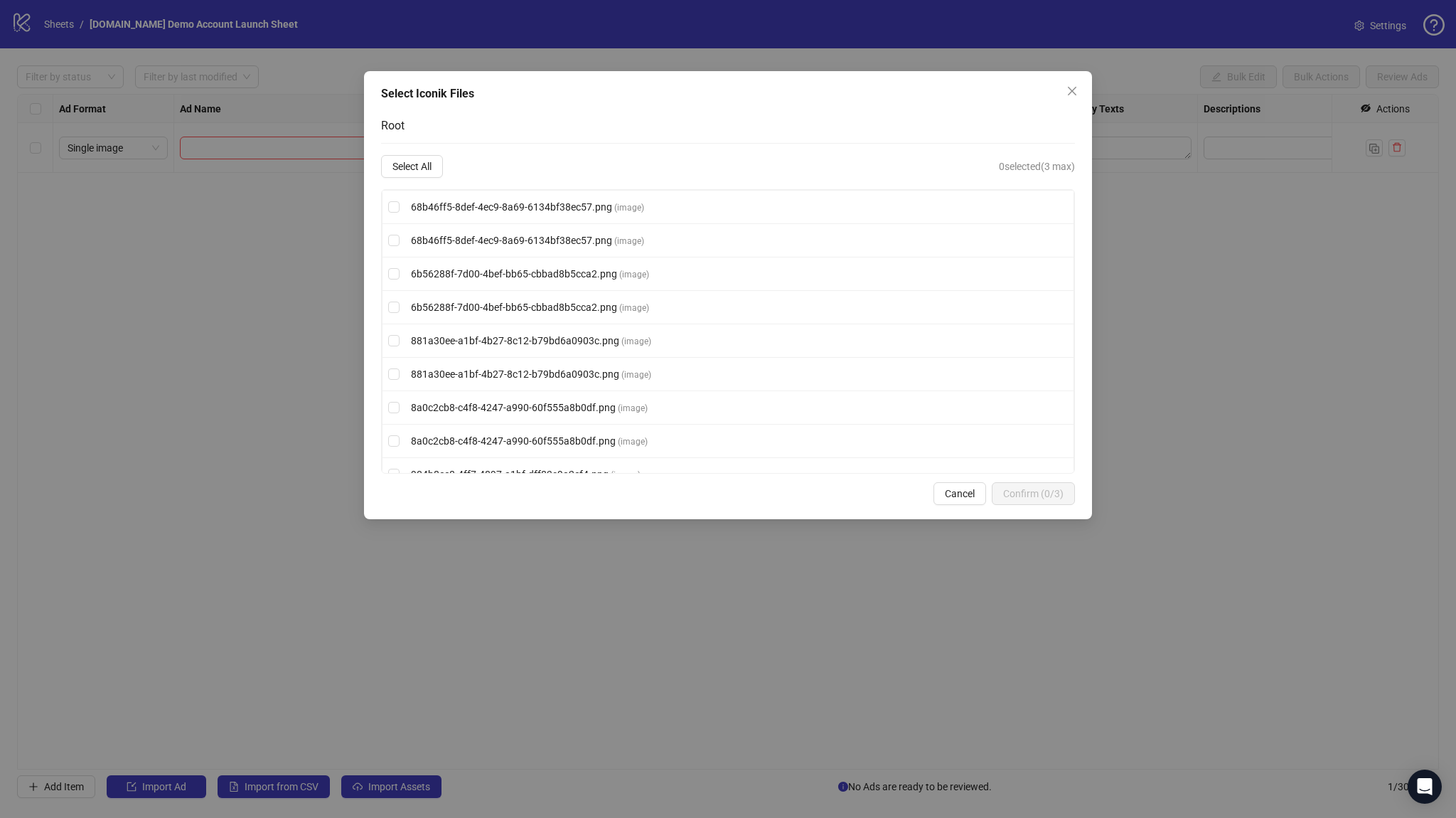
scroll to position [1408, 0]
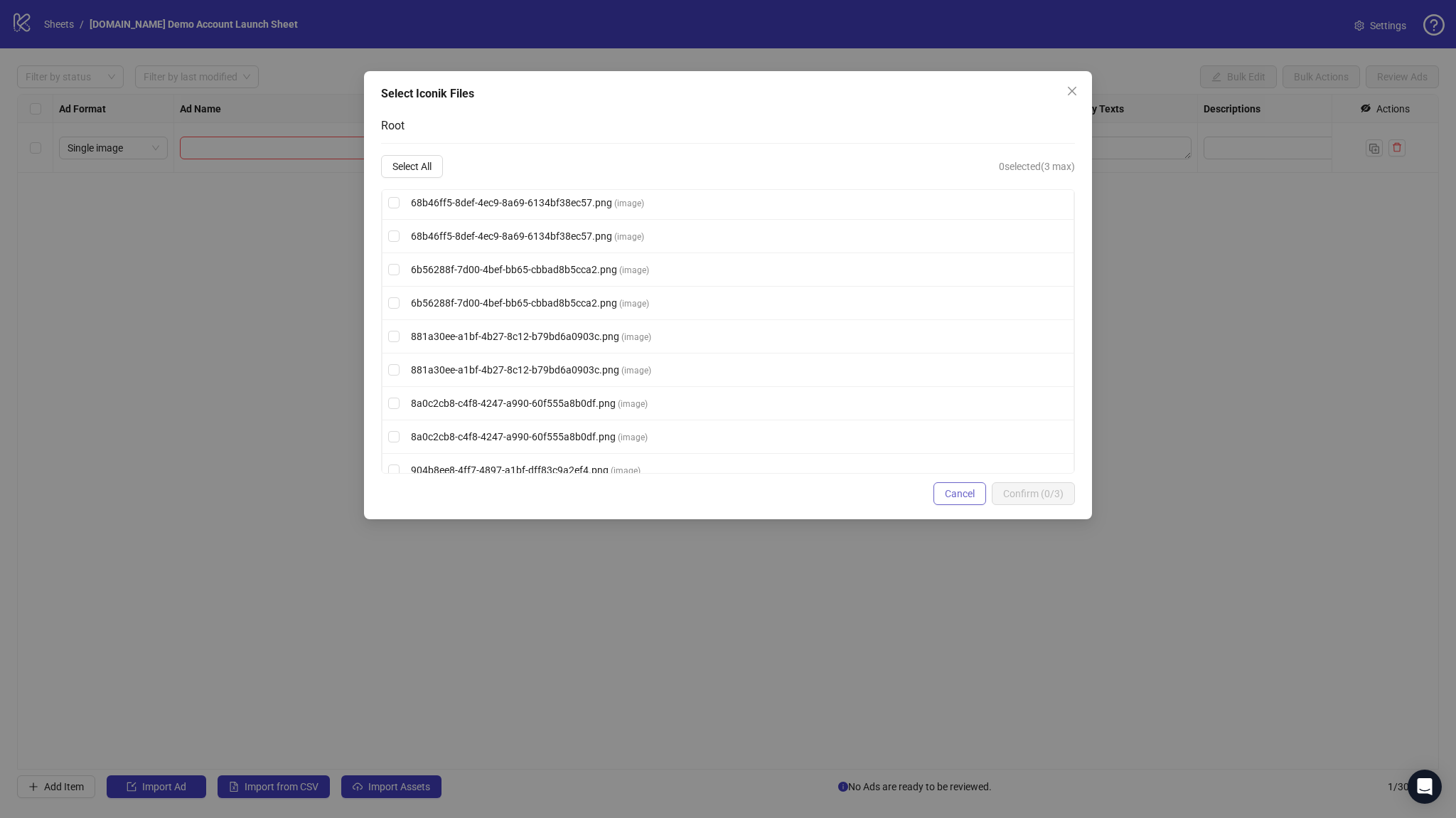
click at [956, 494] on span "Cancel" at bounding box center [959, 493] width 30 height 11
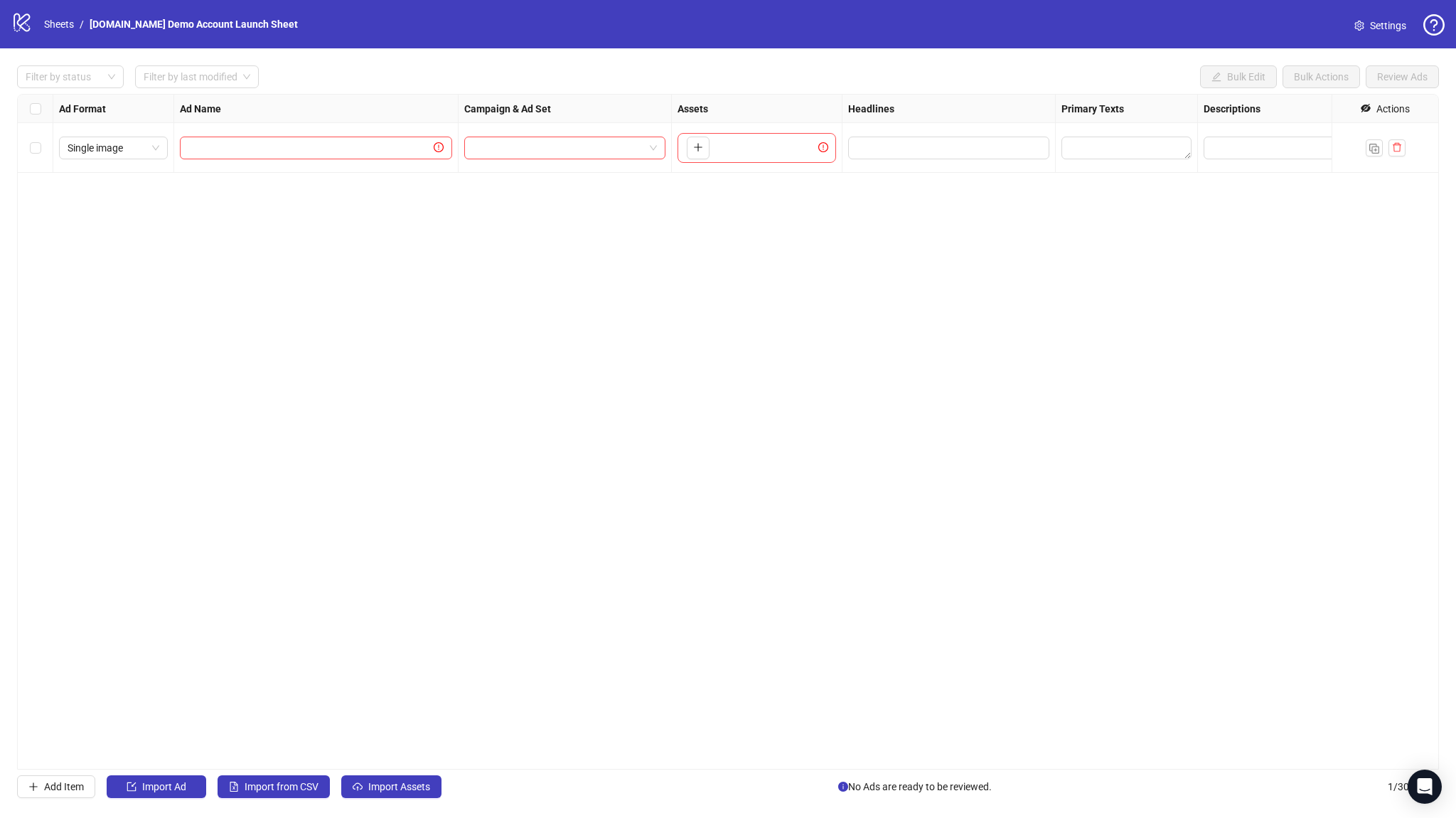
click at [697, 139] on button "button" at bounding box center [698, 148] width 23 height 23
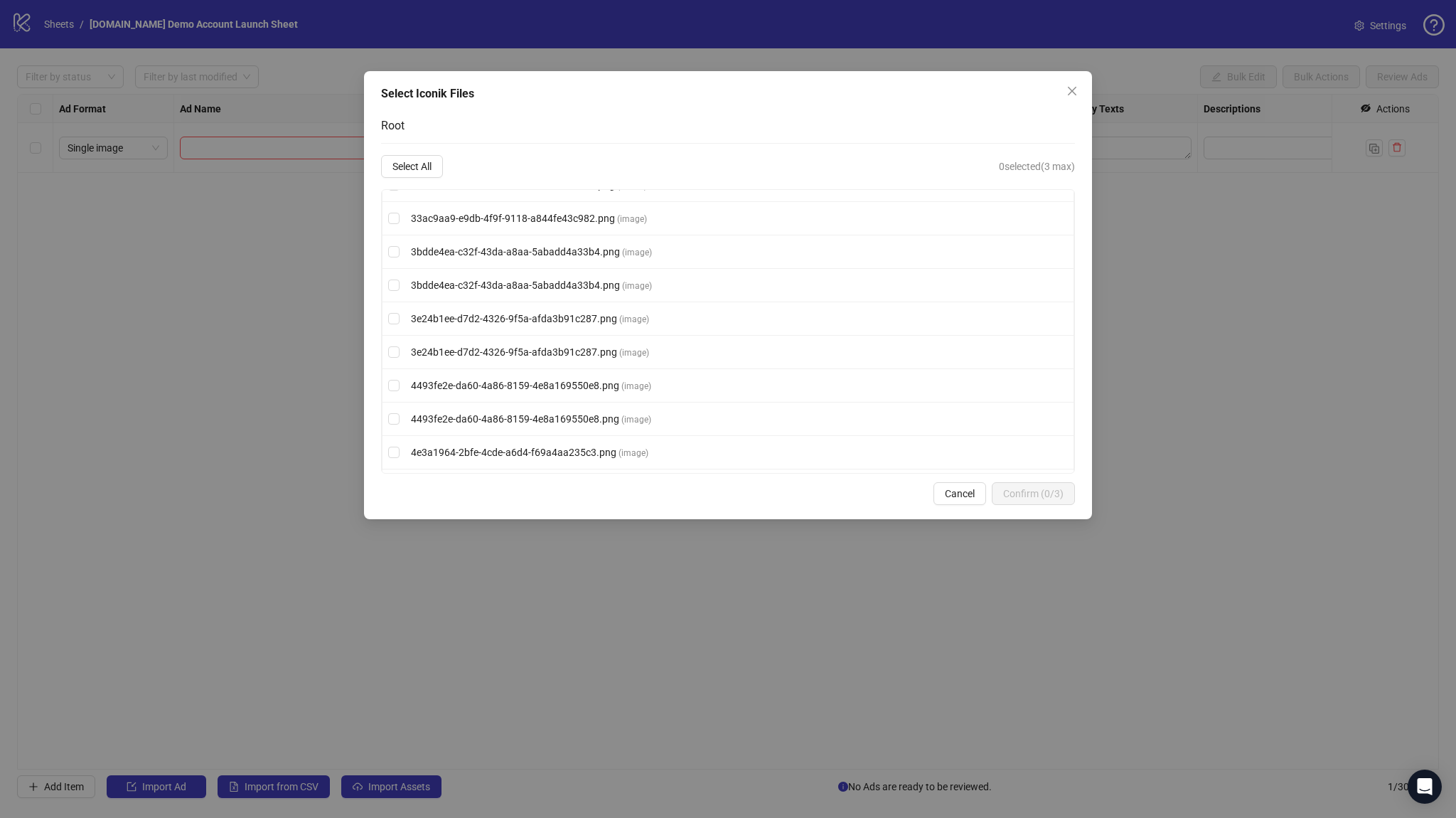
scroll to position [1664, 0]
click at [561, 316] on li "91b62686-4cd7-43ba-92dd-c442dfbc152b.png ( image )" at bounding box center [728, 315] width 691 height 33
click at [563, 345] on span "9b381724-96f7-4852-8e9e-25340000254b.png ( image )" at bounding box center [531, 347] width 253 height 16
click at [567, 317] on li "91b62686-4cd7-43ba-92dd-c442dfbc152b.png ( image )" at bounding box center [728, 315] width 691 height 33
click at [572, 311] on span "91b62686-4cd7-43ba-92dd-c442dfbc152b.png" at bounding box center [517, 314] width 211 height 11
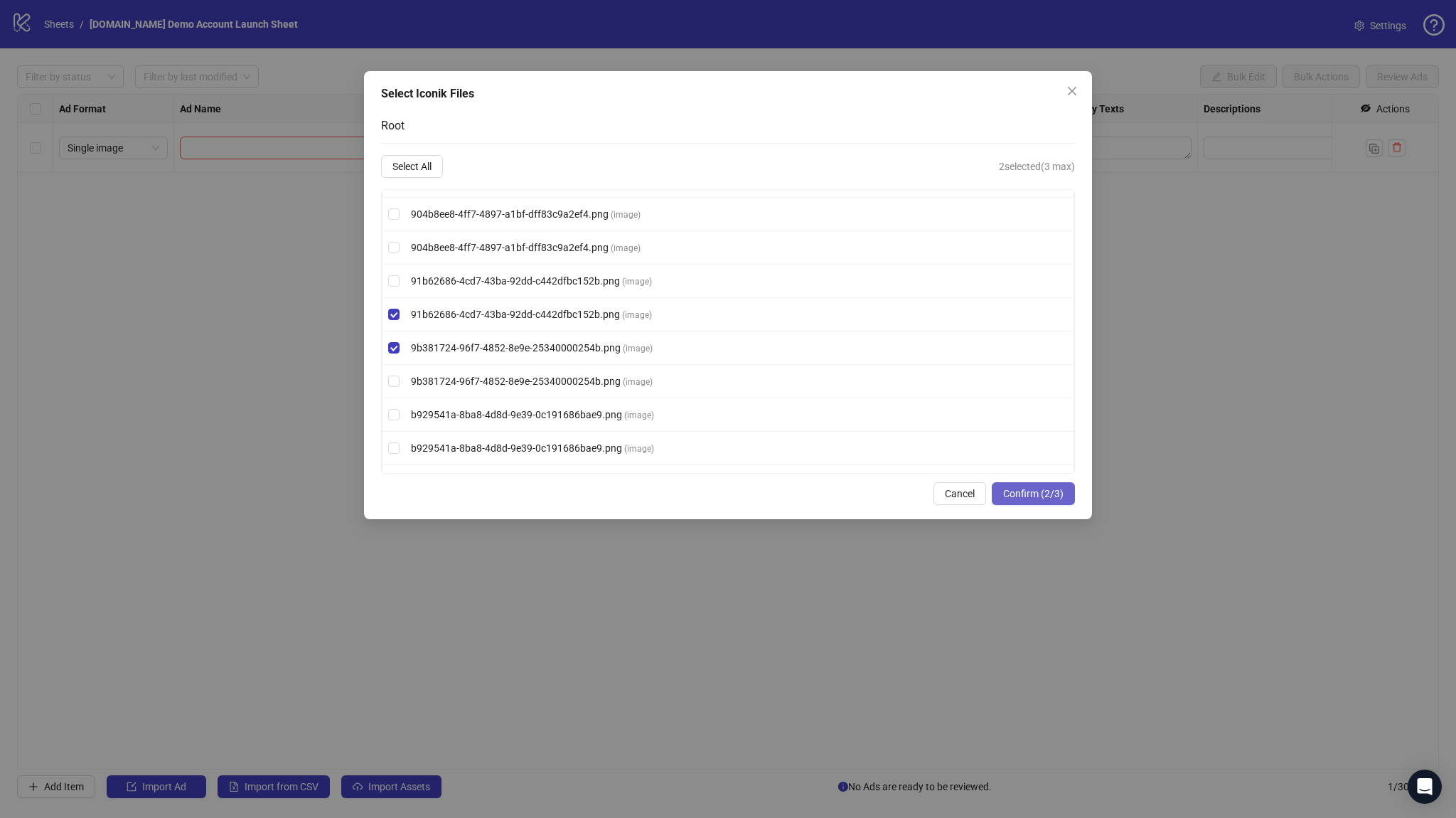
click at [1035, 492] on span "Confirm (2/3)" at bounding box center [1033, 493] width 61 height 11
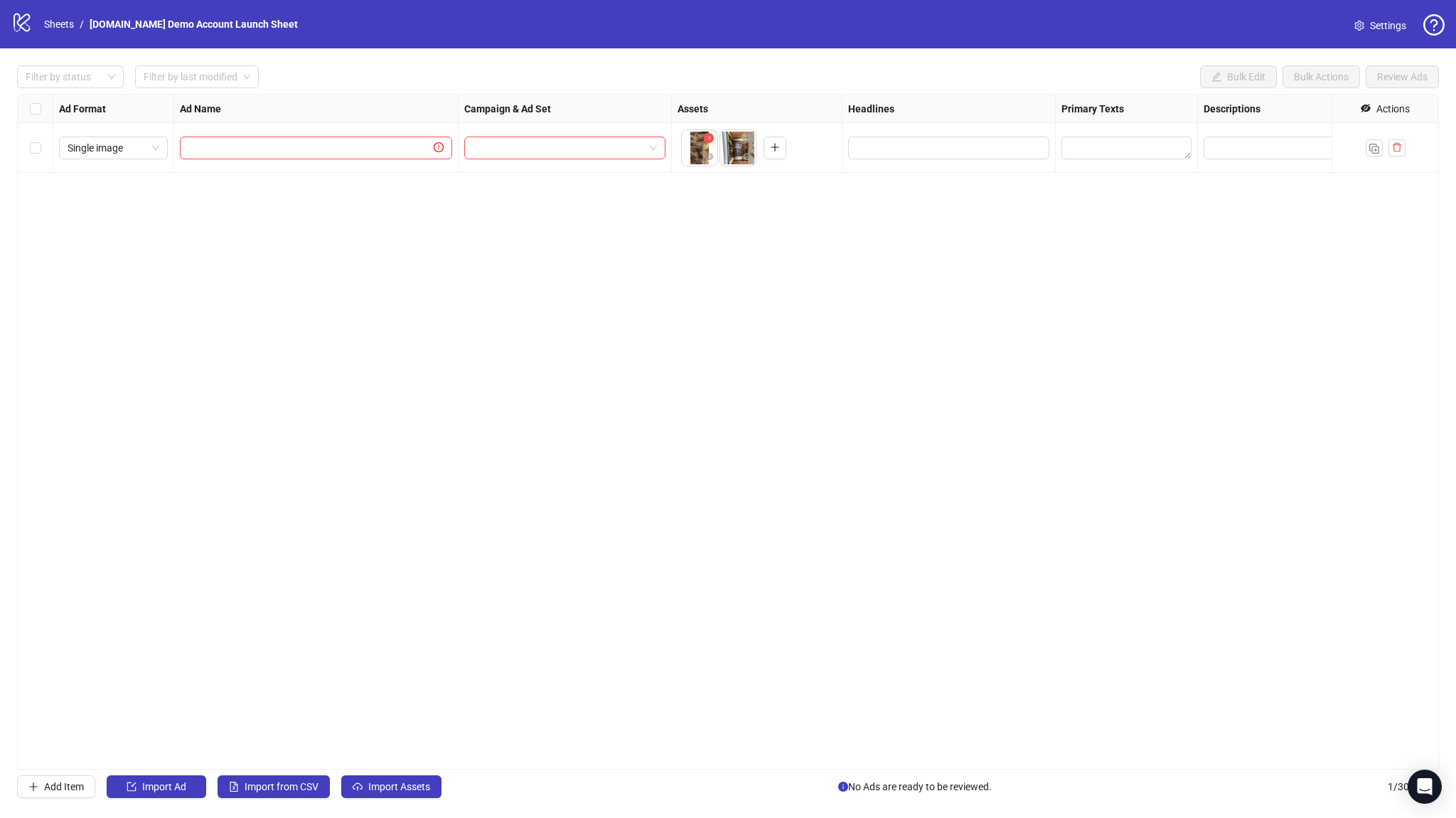
click at [713, 138] on icon "close-circle" at bounding box center [708, 137] width 10 height 10
click at [709, 137] on icon "close-circle" at bounding box center [708, 137] width 10 height 10
click at [69, 19] on link "Sheets" at bounding box center [59, 24] width 35 height 16
